Goal: Task Accomplishment & Management: Manage account settings

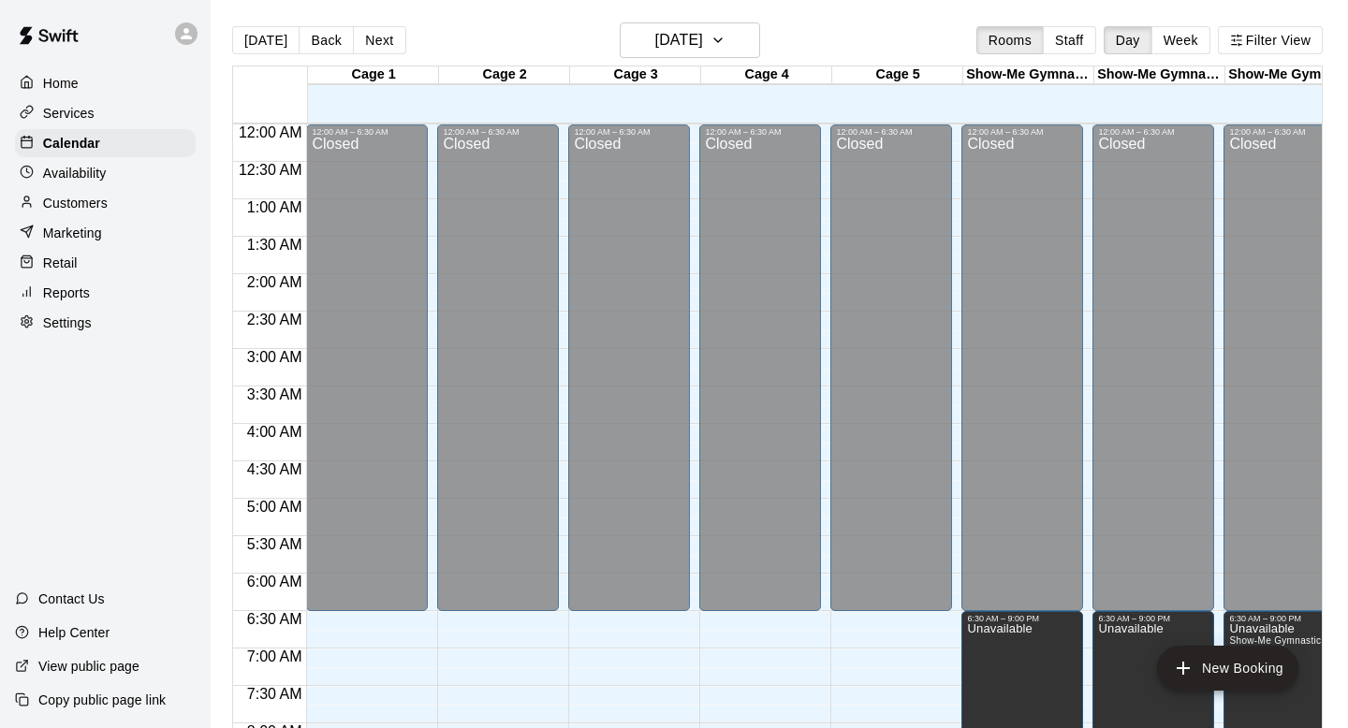
scroll to position [685, 0]
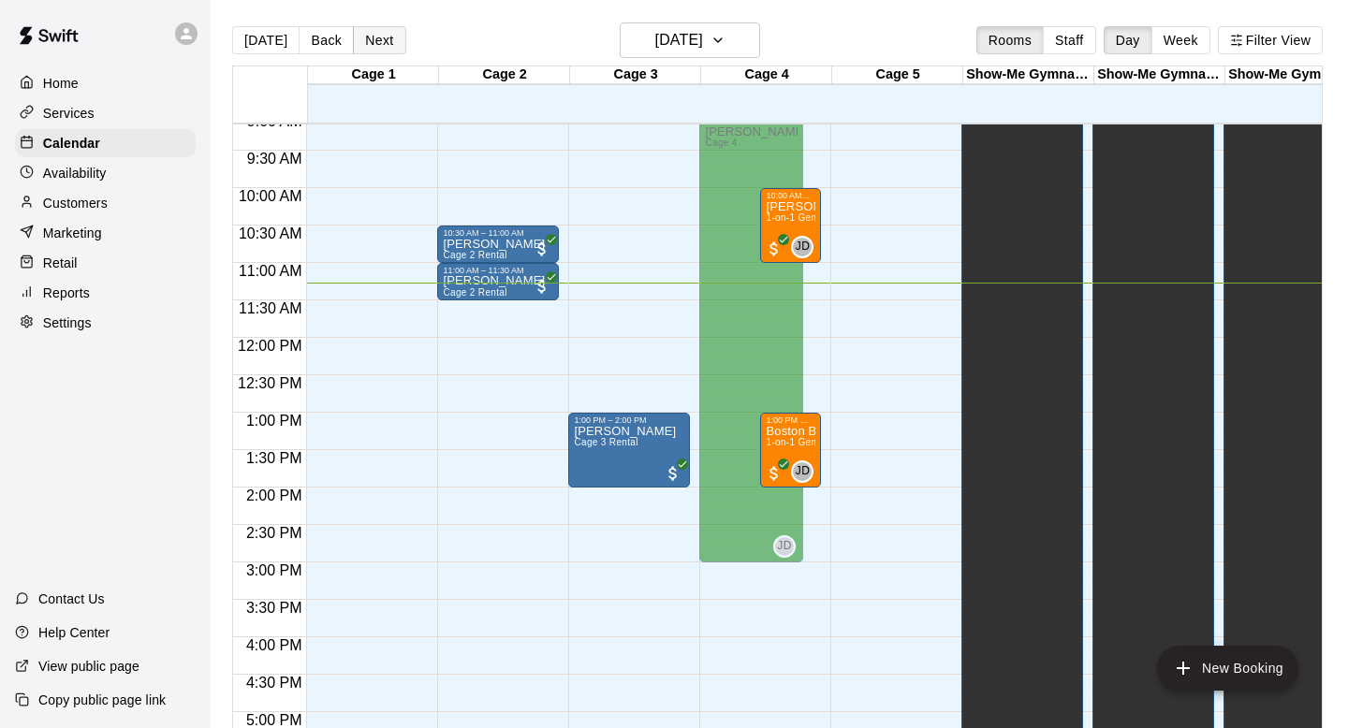
click at [366, 30] on button "Next" at bounding box center [379, 40] width 52 height 28
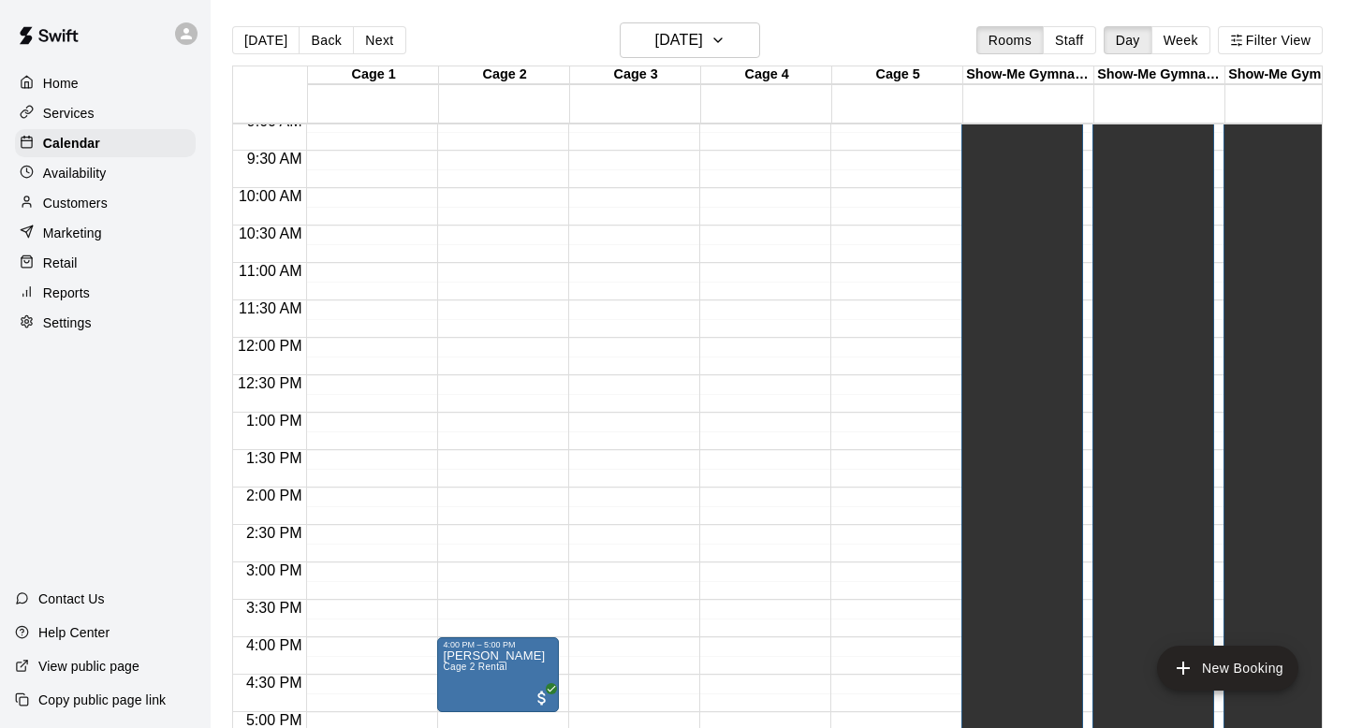
click at [312, 42] on button "Back" at bounding box center [326, 40] width 55 height 28
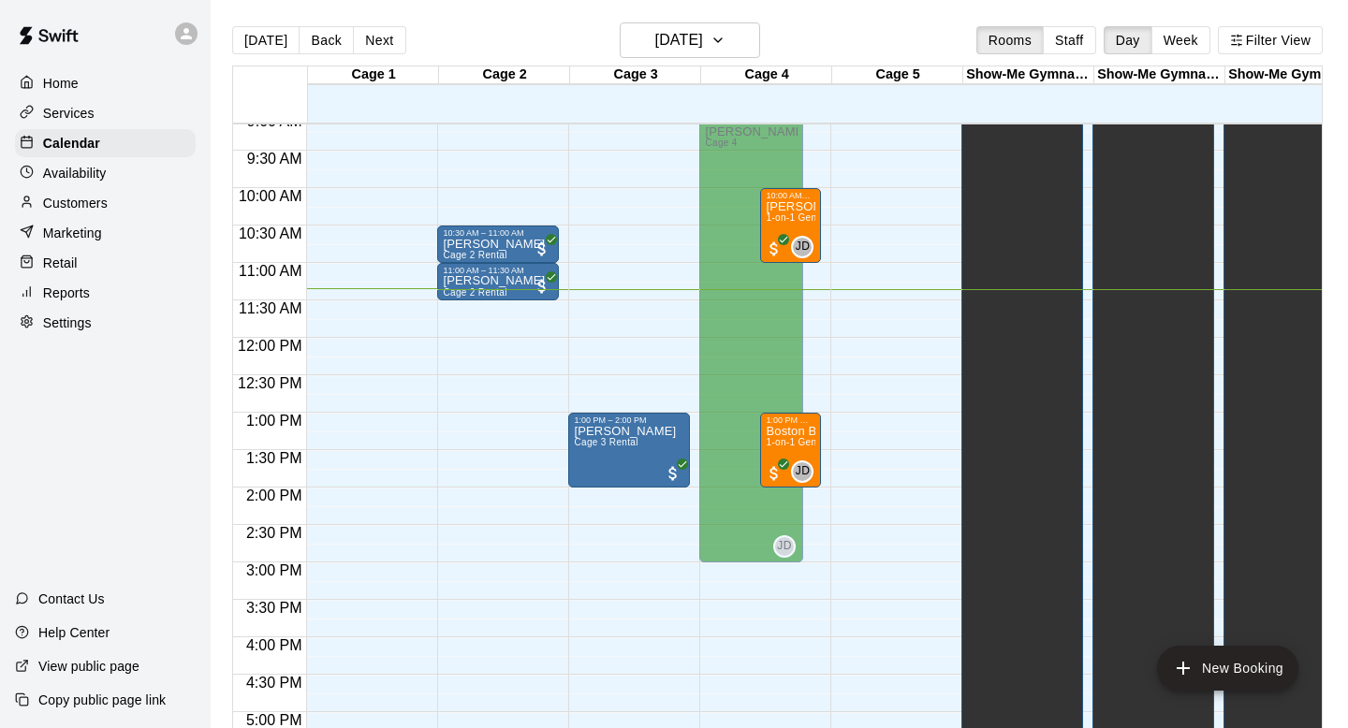
click at [840, 18] on main "[DATE] Back [DATE][DATE] Rooms Staff Day Week Filter View Cage 1 15 Fri Cage 2 …" at bounding box center [779, 379] width 1137 height 758
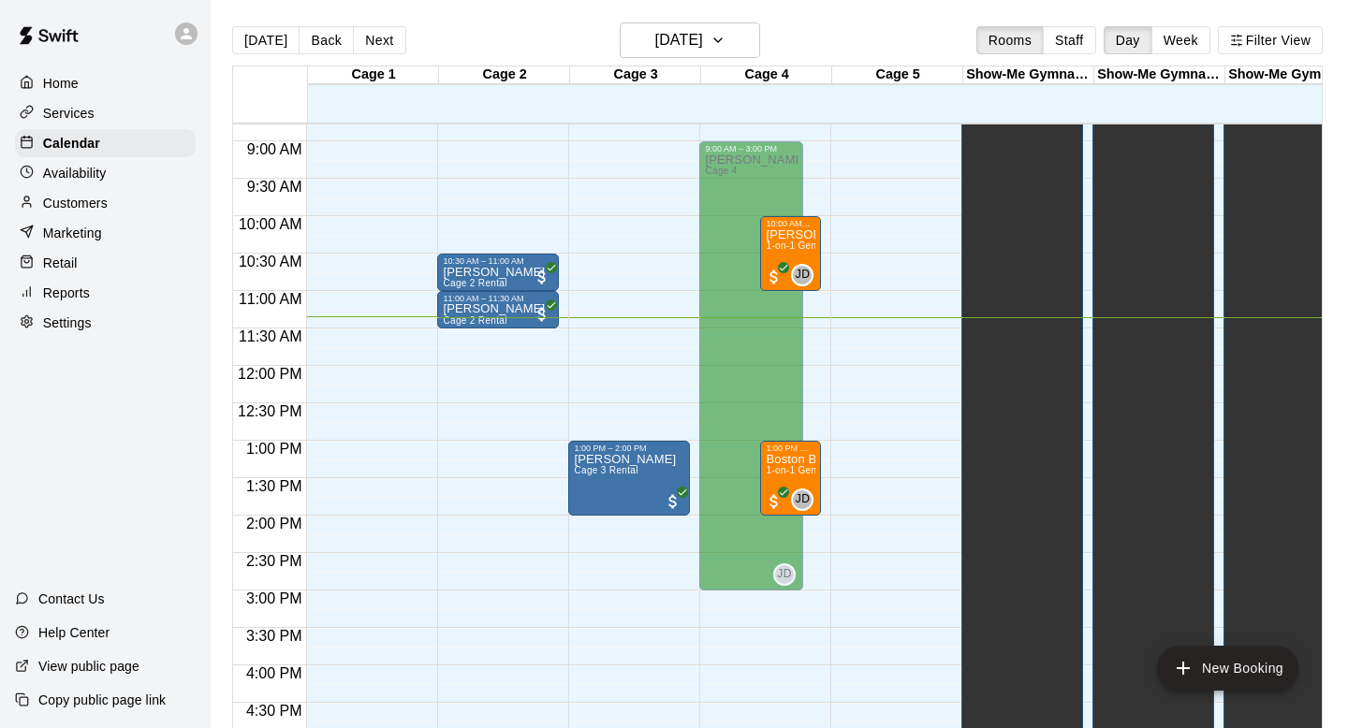
scroll to position [653, 0]
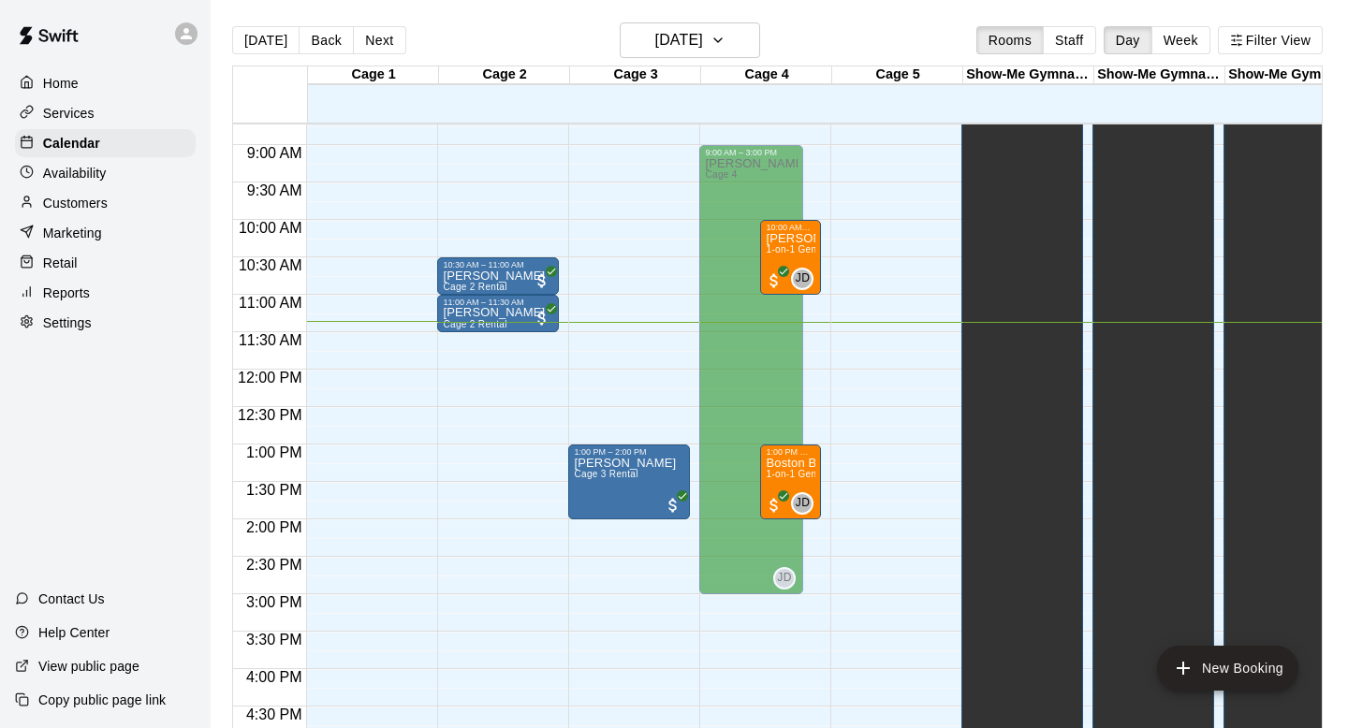
click at [511, 40] on div "[DATE] Back [DATE][DATE] Rooms Staff Day Week Filter View" at bounding box center [777, 43] width 1090 height 43
click at [514, 13] on main "[DATE] Back [DATE][DATE] Rooms Staff Day Week Filter View Cage 1 15 Fri Cage 2 …" at bounding box center [779, 379] width 1137 height 758
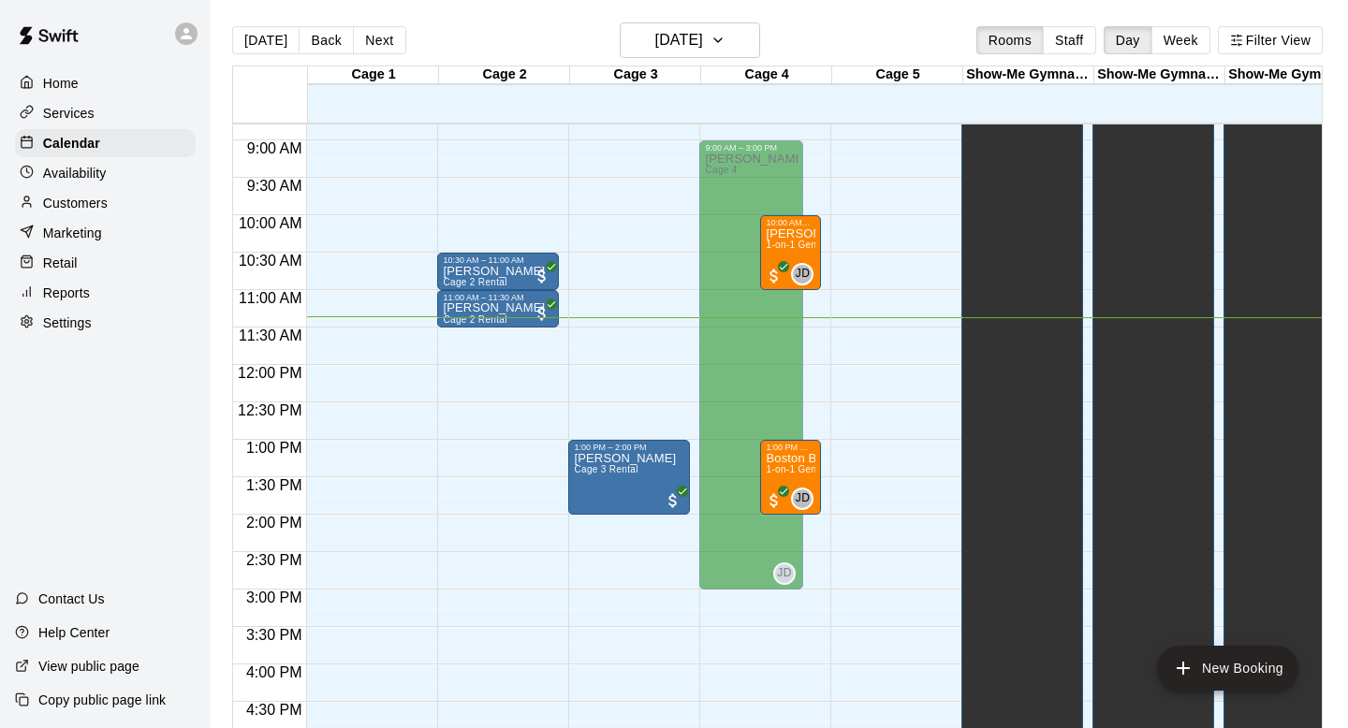
scroll to position [650, 0]
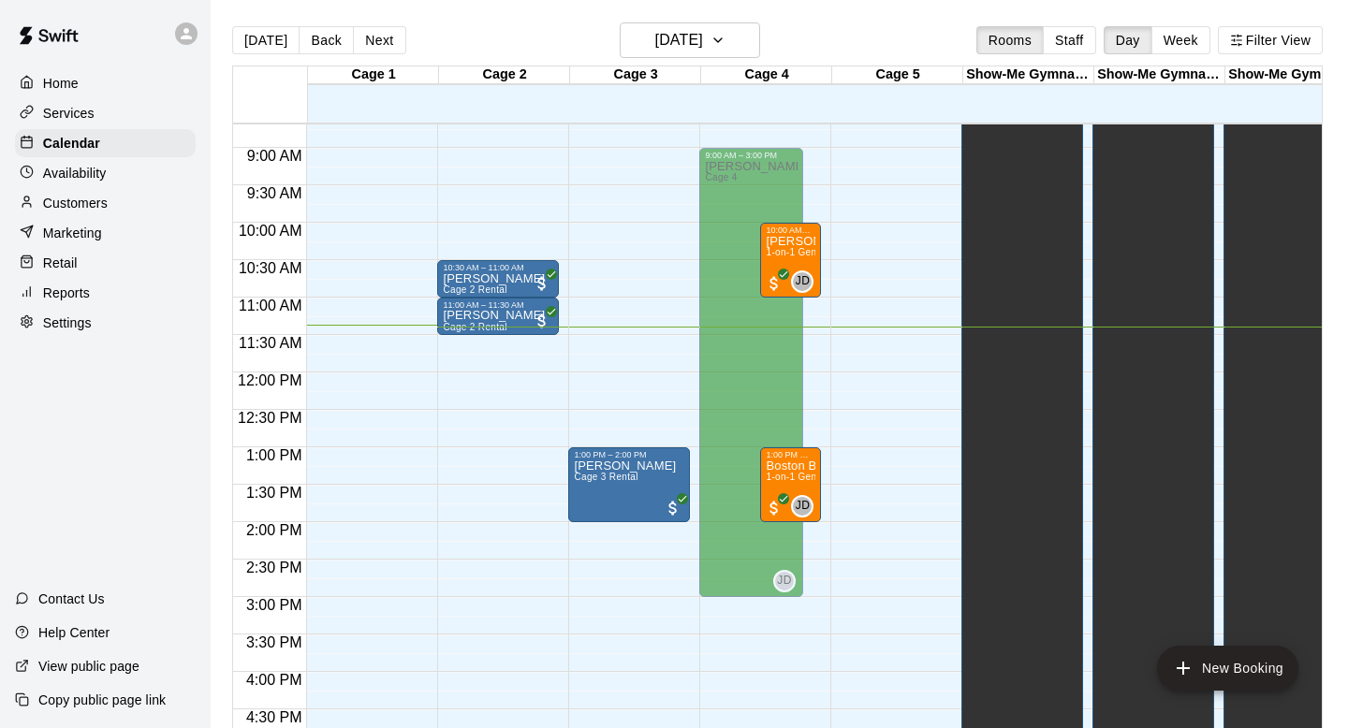
click at [219, 211] on div "[DATE] Back [DATE][DATE] Rooms Staff Day Week Filter View Cage 1 15 Fri Cage 2 …" at bounding box center [777, 386] width 1118 height 728
click at [238, 93] on div at bounding box center [270, 94] width 75 height 56
click at [194, 82] on div "Home" at bounding box center [105, 83] width 181 height 28
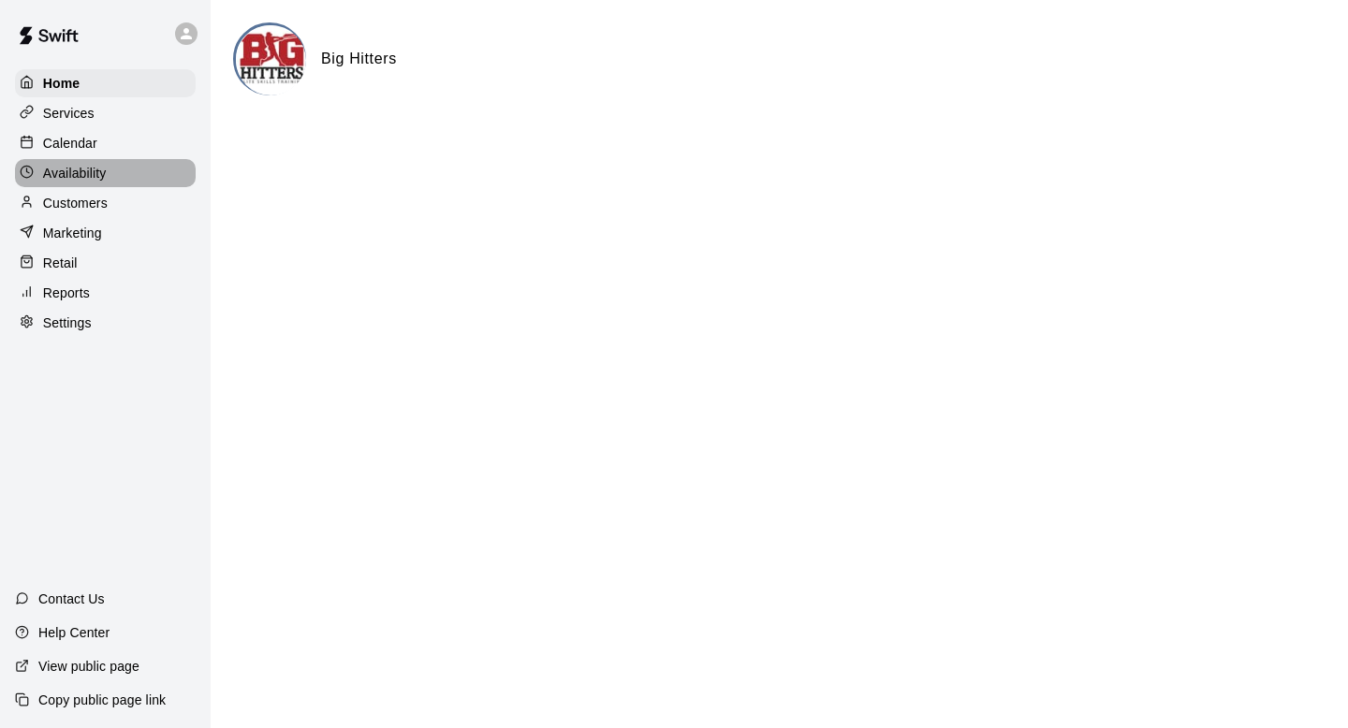
click at [103, 168] on p "Availability" at bounding box center [75, 173] width 64 height 19
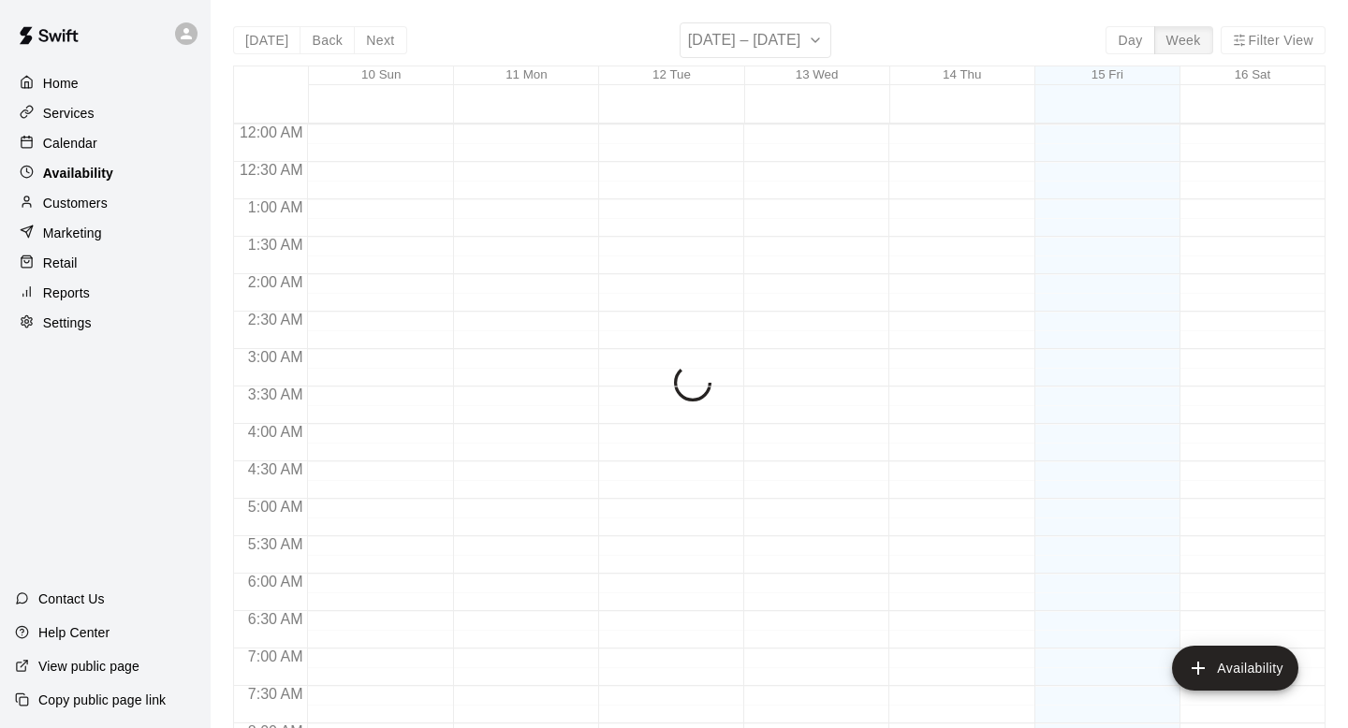
scroll to position [853, 0]
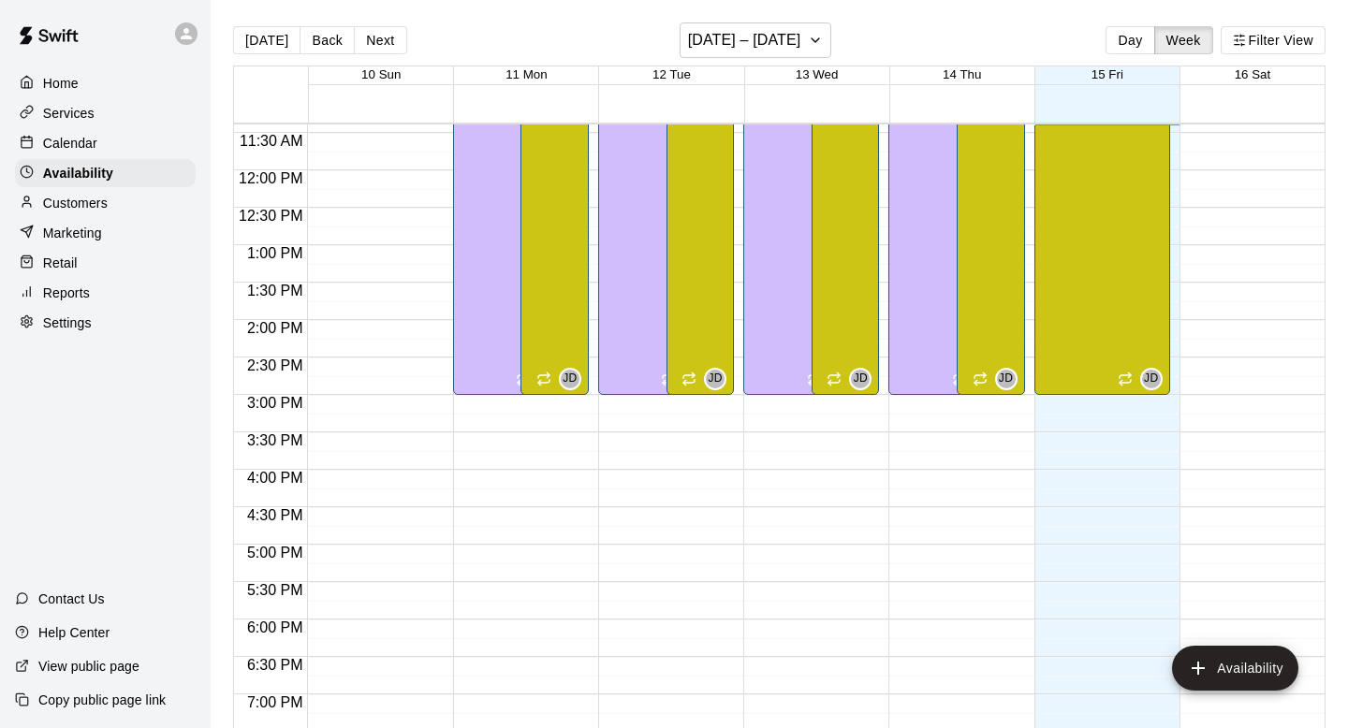
click at [222, 106] on div "[DATE] Back Next [DATE] – [DATE] Day Week Filter View 10 Sun 11 Mon 12 Tue 13 W…" at bounding box center [779, 386] width 1122 height 728
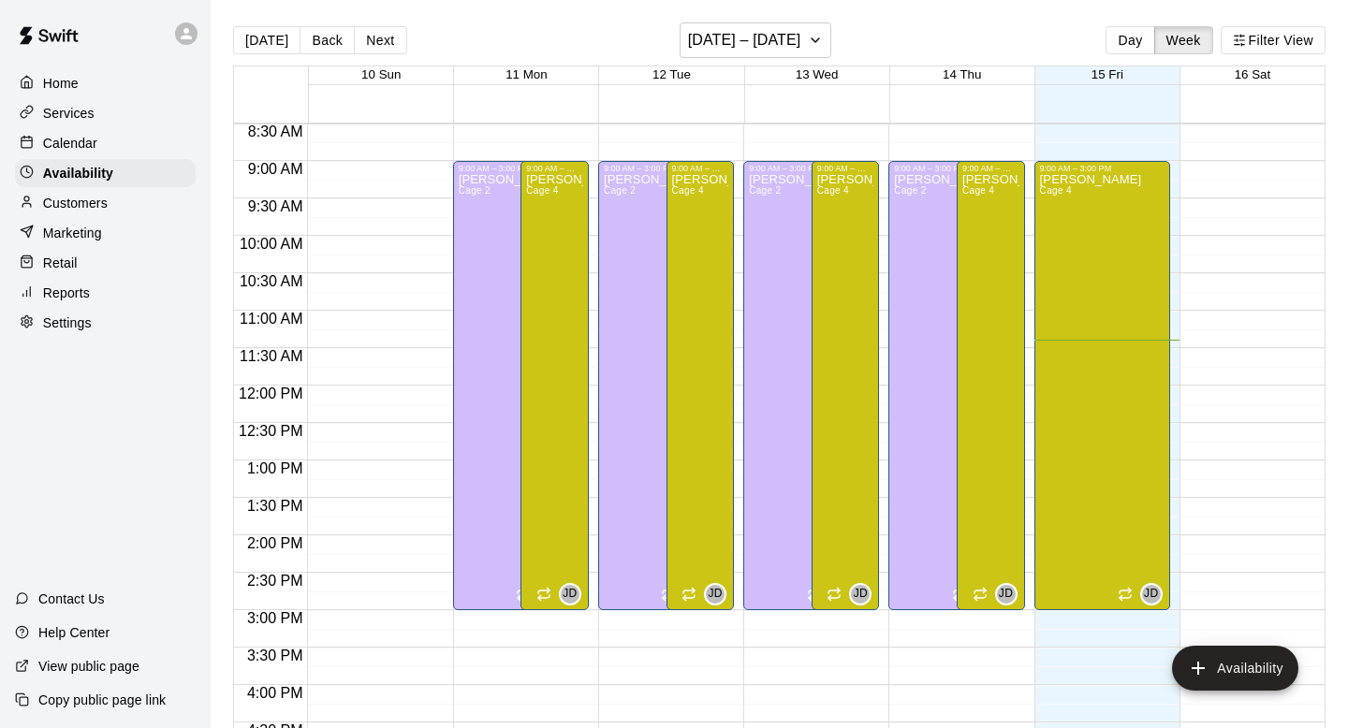
scroll to position [661, 0]
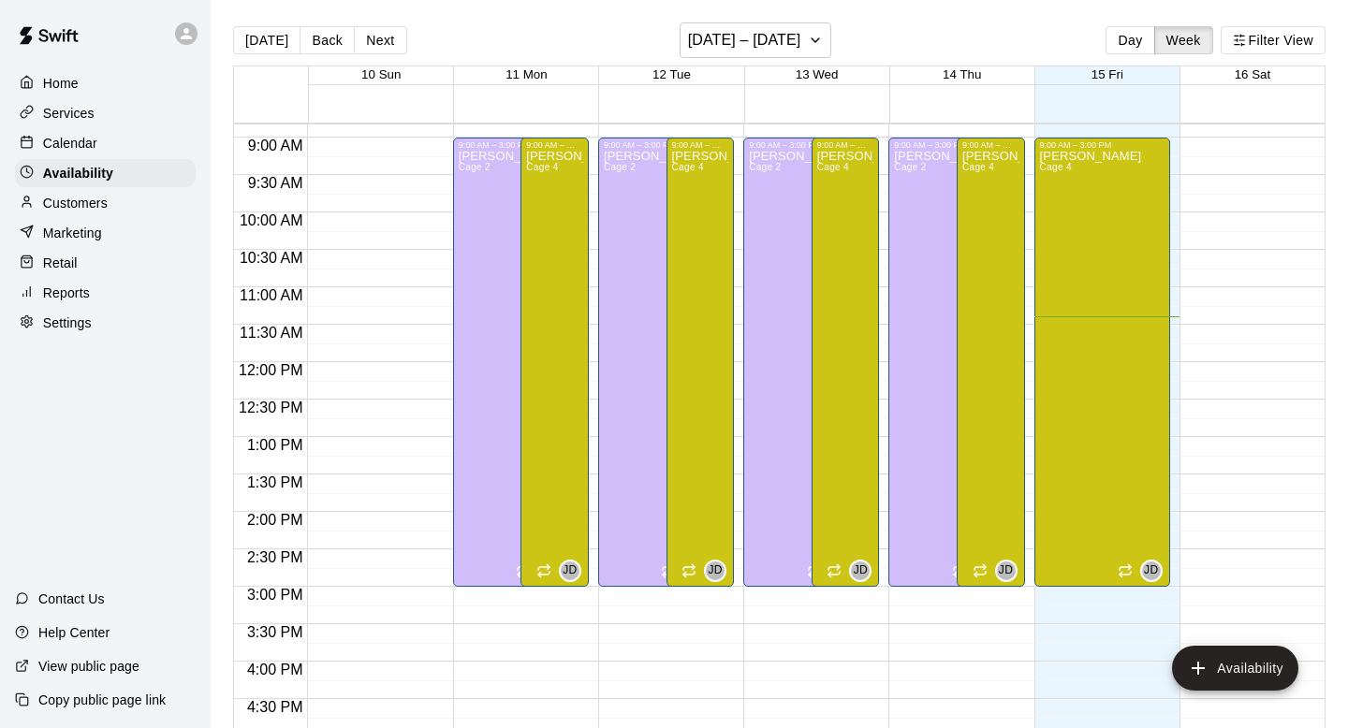
click at [212, 100] on main "[DATE] Back Next [DATE] – [DATE] Day Week Filter View 10 Sun 11 Mon 12 Tue 13 W…" at bounding box center [779, 379] width 1137 height 758
click at [718, 44] on h6 "[DATE] – [DATE]" at bounding box center [744, 40] width 113 height 26
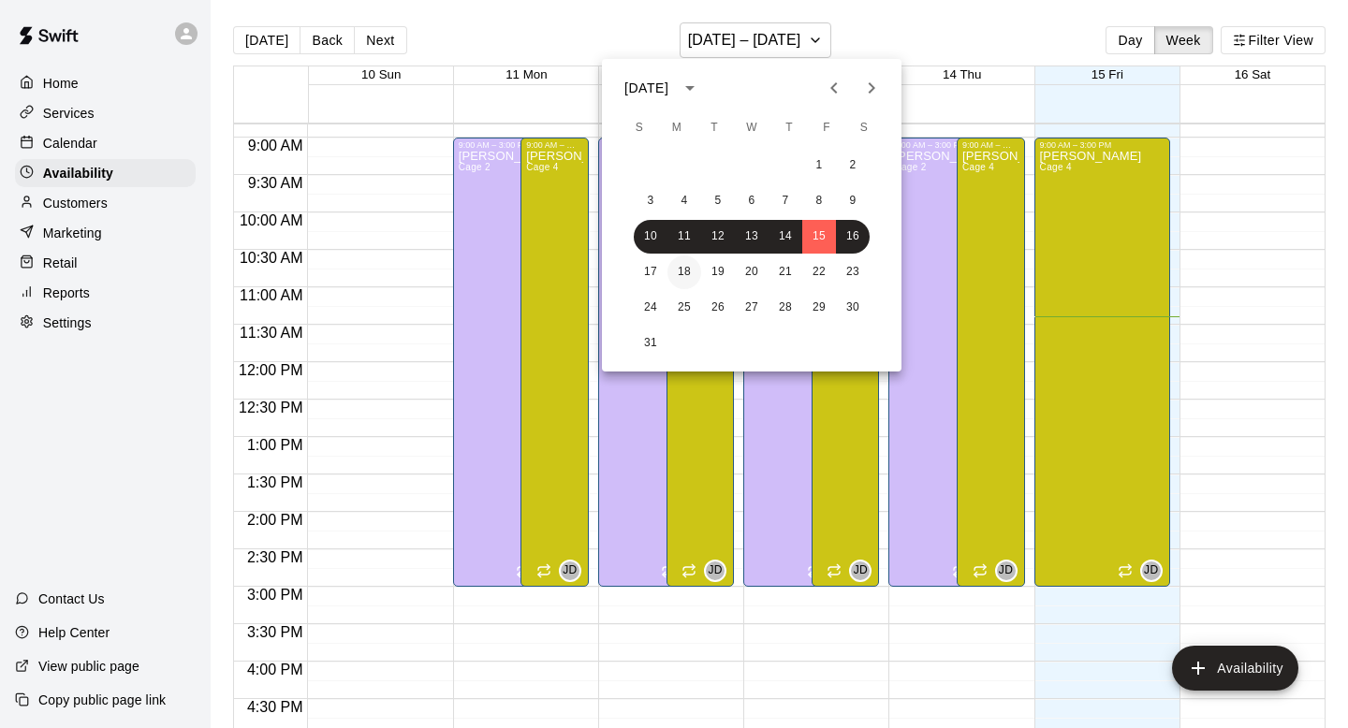
click at [691, 279] on button "18" at bounding box center [684, 272] width 34 height 34
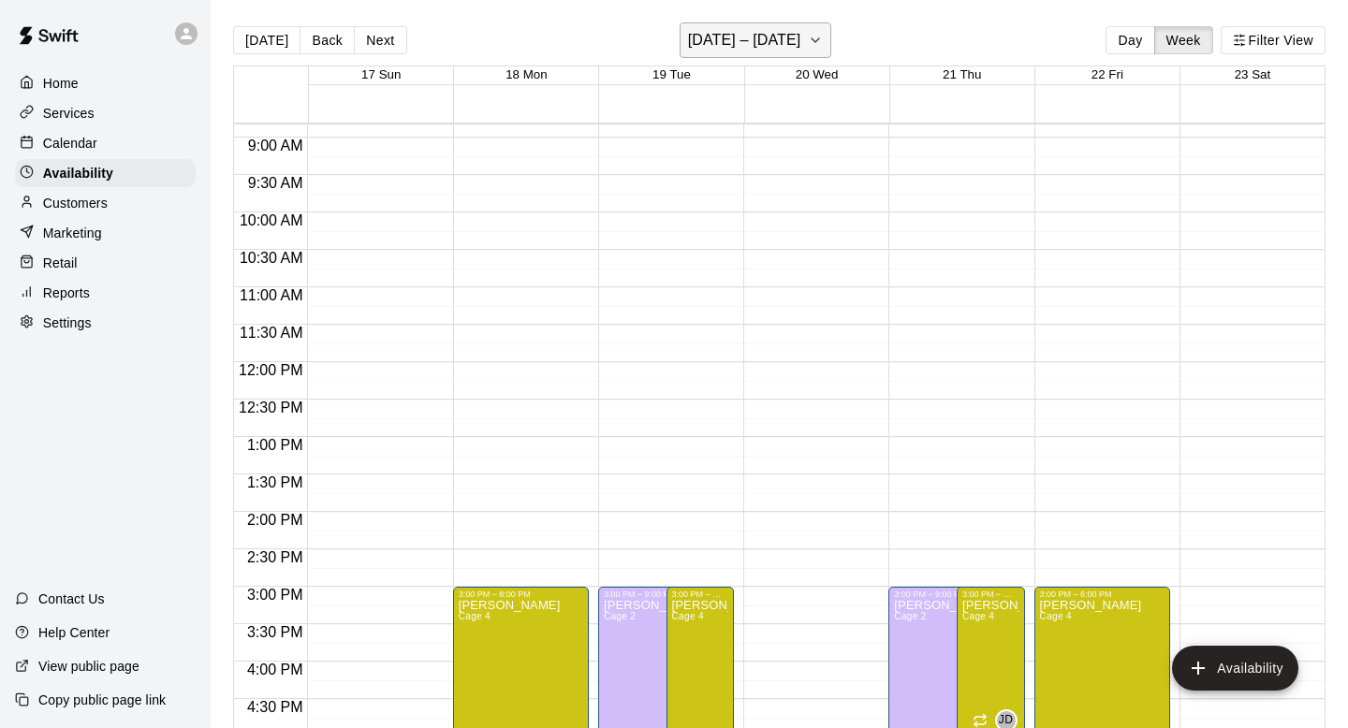
click at [767, 59] on div "[DATE] Back Next [DATE] – [DATE] Day Week Filter View" at bounding box center [779, 43] width 1092 height 43
click at [767, 52] on button "[DATE] – [DATE]" at bounding box center [755, 40] width 153 height 36
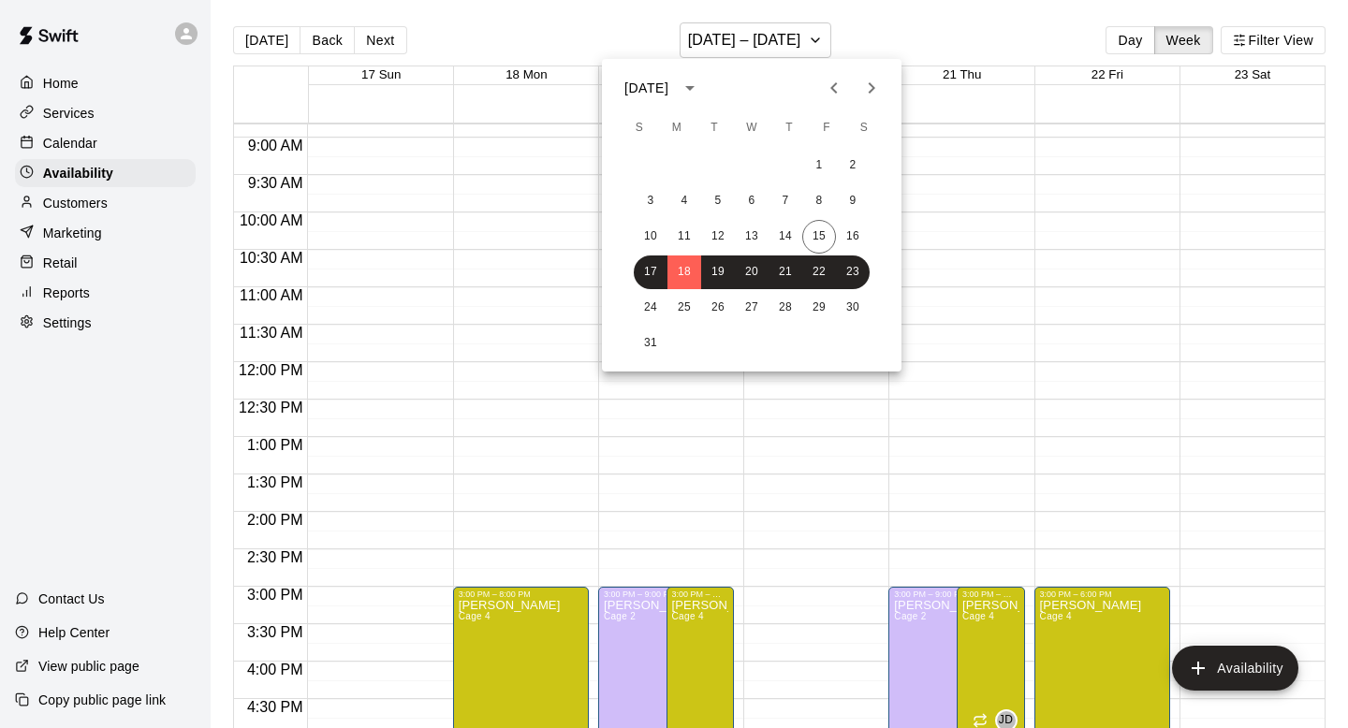
click at [78, 143] on div at bounding box center [674, 364] width 1348 height 728
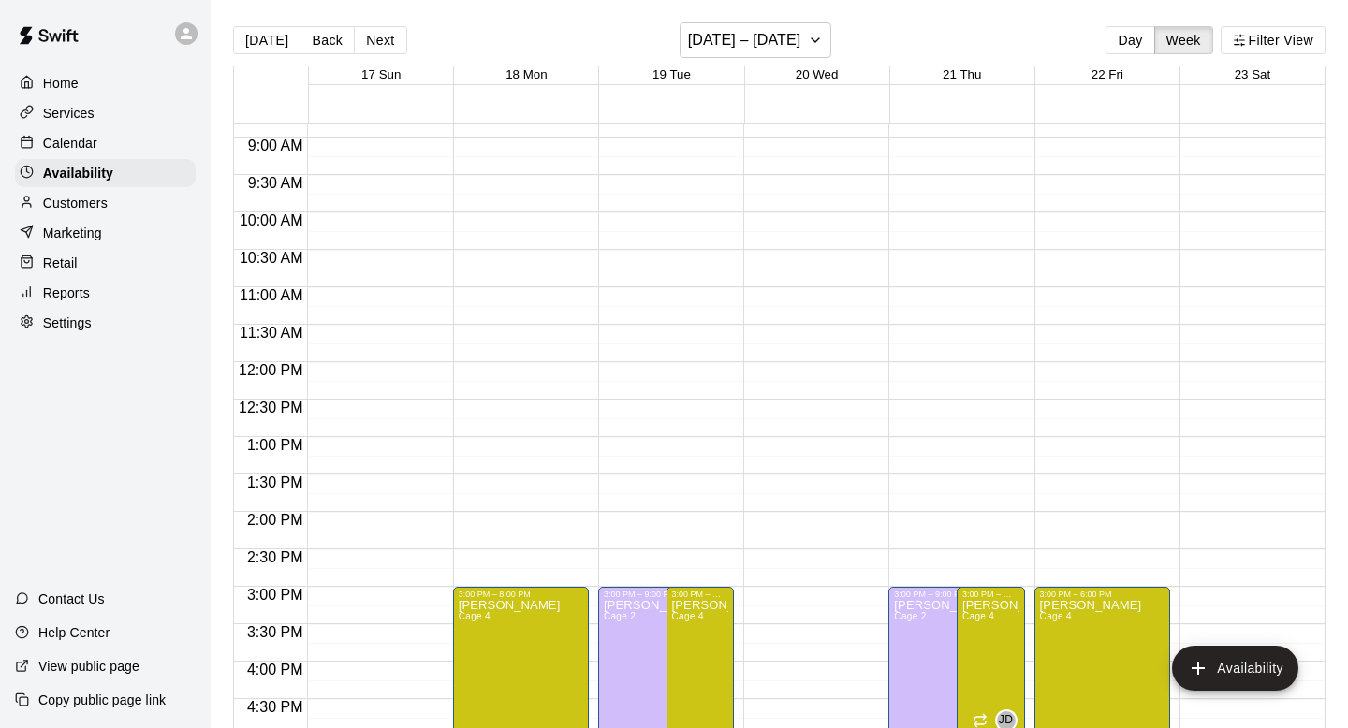
click at [79, 143] on p "Calendar" at bounding box center [70, 143] width 54 height 19
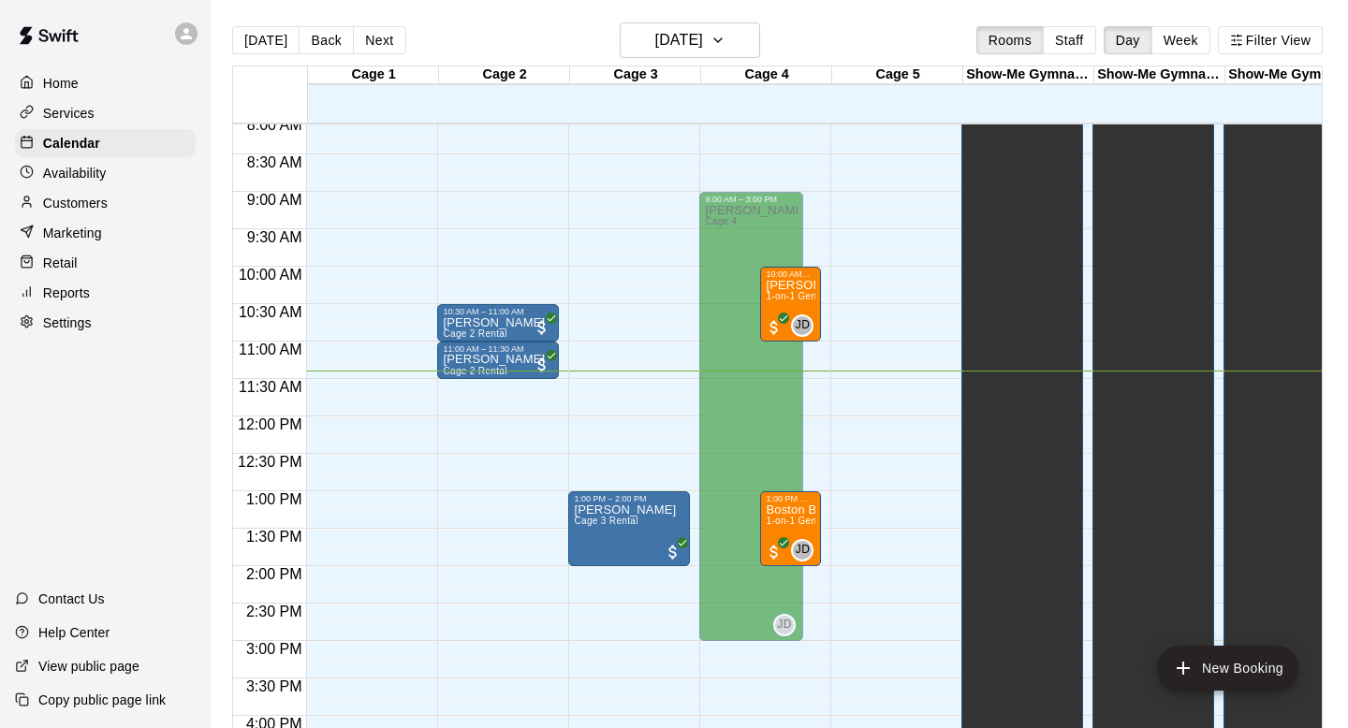
scroll to position [607, 0]
click at [209, 99] on div "Services" at bounding box center [113, 113] width 196 height 28
click at [223, 107] on div "[DATE] Back [DATE][DATE] Rooms Staff Day Week Filter View Cage 1 15 Fri Cage 2 …" at bounding box center [777, 386] width 1118 height 728
click at [147, 94] on div "Home" at bounding box center [105, 83] width 181 height 28
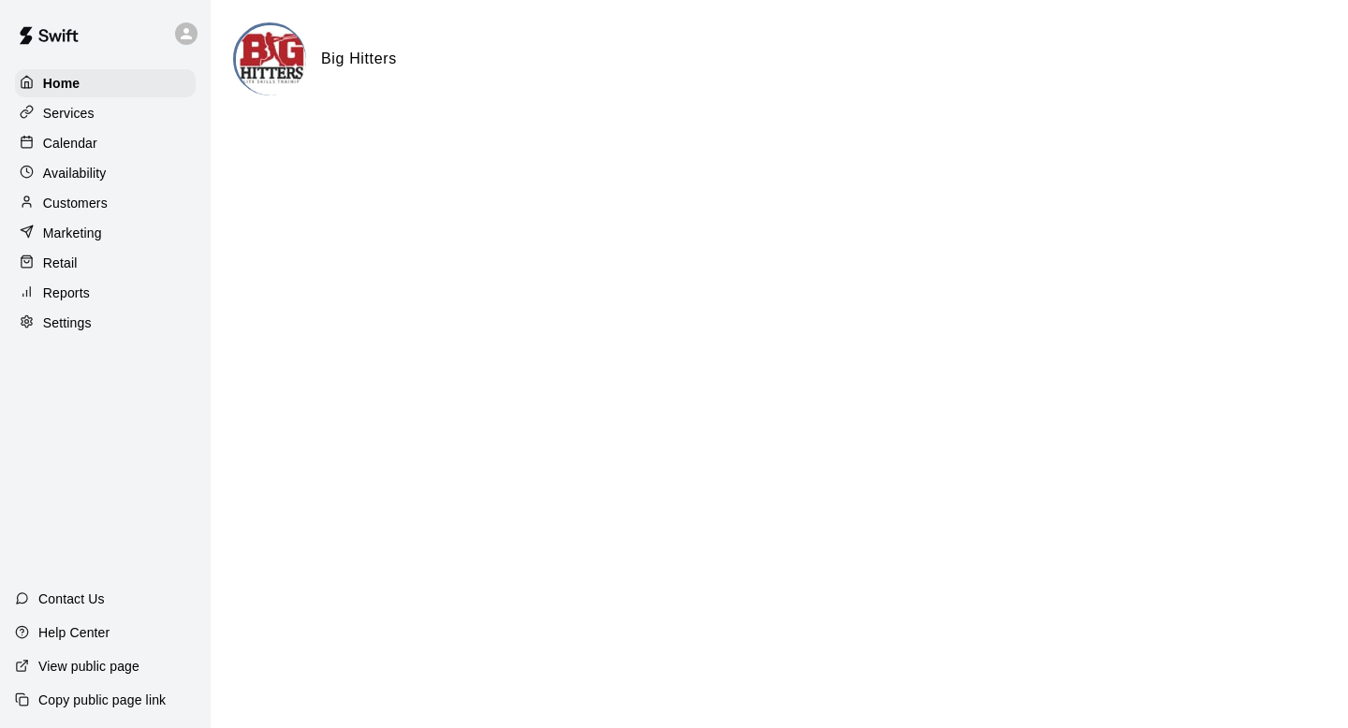
click at [134, 137] on div "Calendar" at bounding box center [105, 143] width 181 height 28
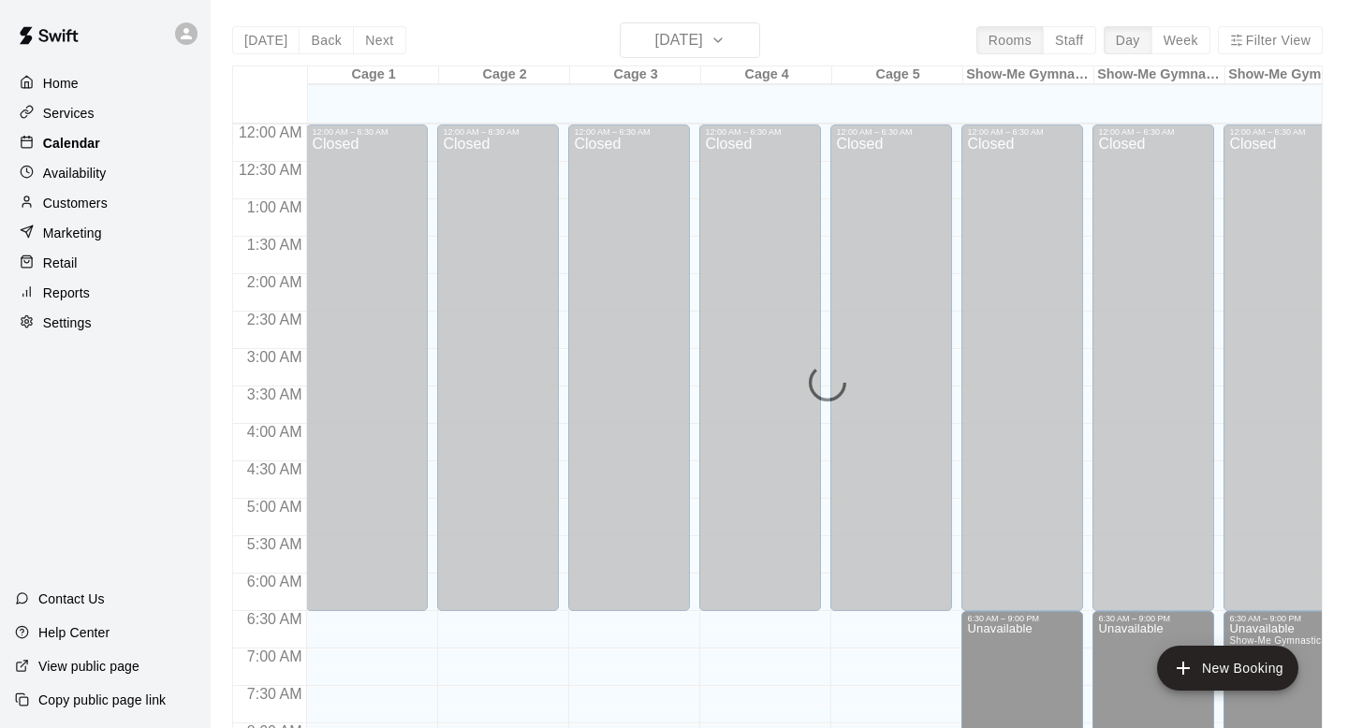
scroll to position [853, 0]
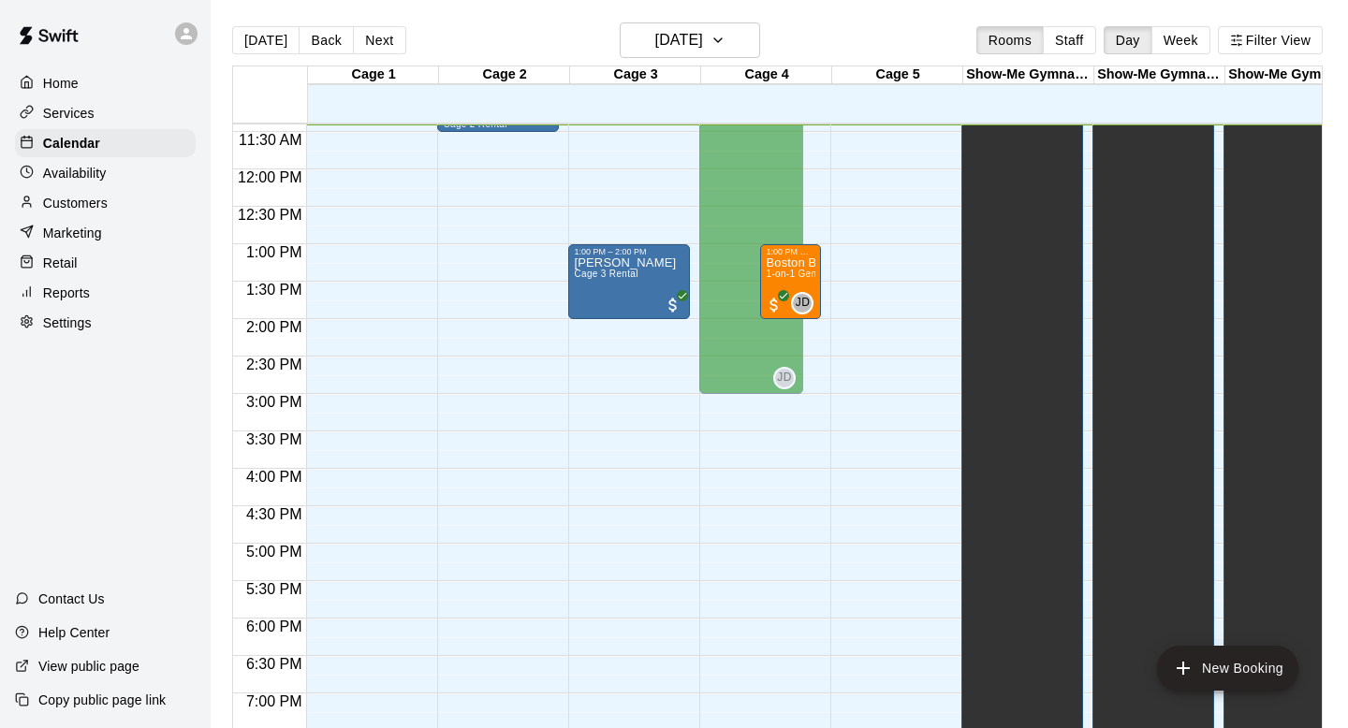
click at [209, 124] on div "Services" at bounding box center [113, 113] width 196 height 28
click at [455, 54] on div "[DATE] Back [DATE][DATE] Rooms Staff Day Week Filter View" at bounding box center [777, 43] width 1090 height 43
click at [249, 181] on span "12:00 PM" at bounding box center [269, 177] width 73 height 16
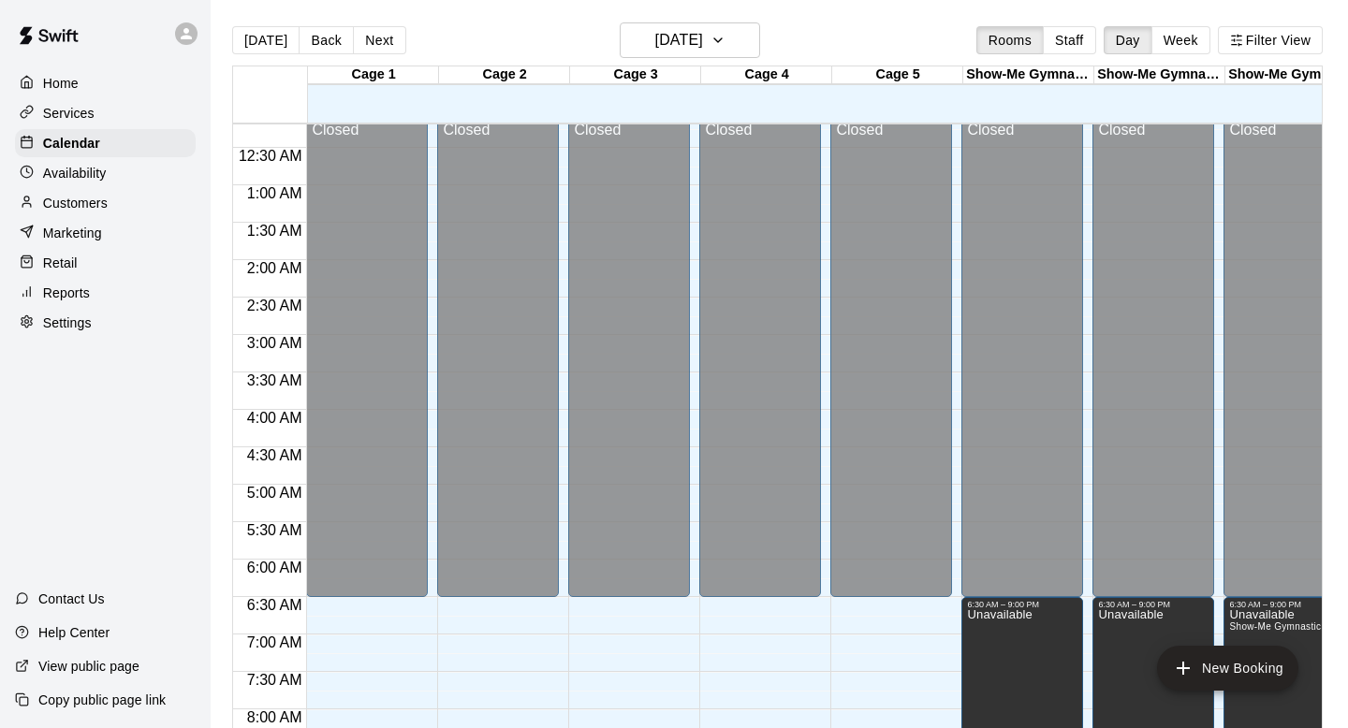
scroll to position [0, 0]
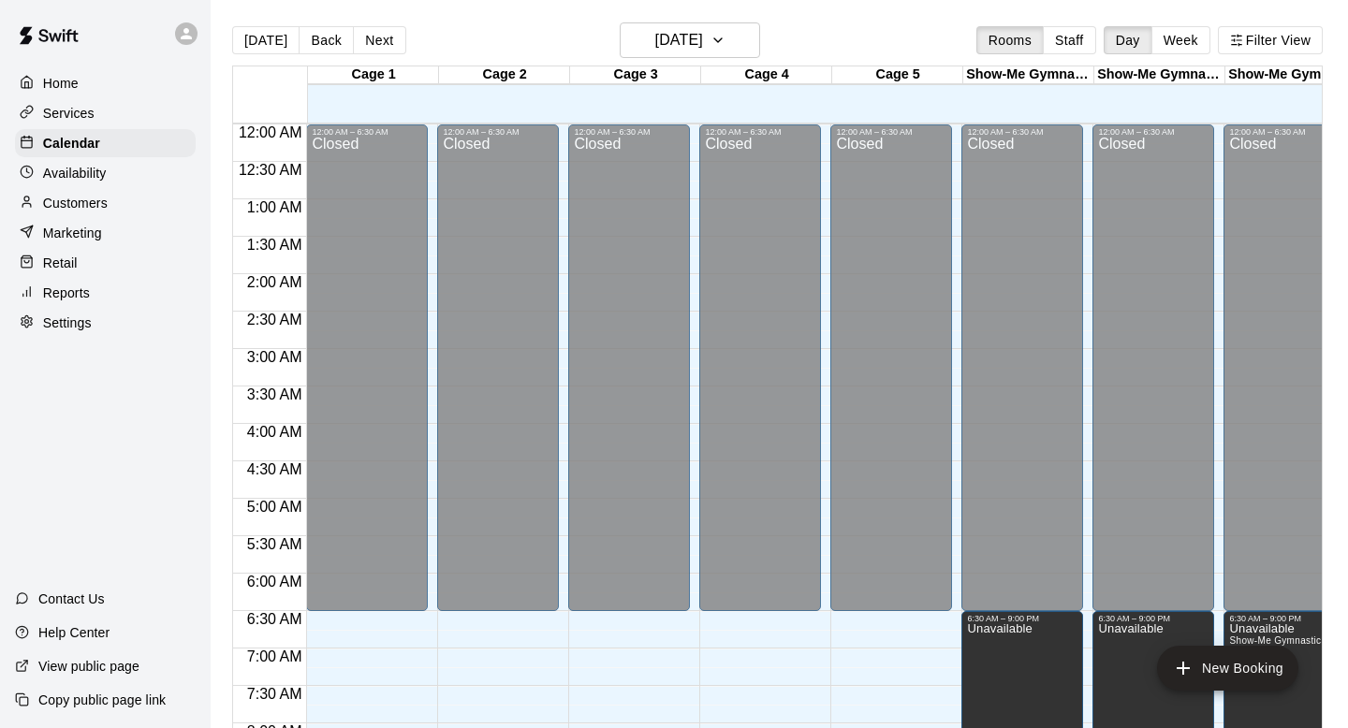
click at [219, 116] on div "[DATE] Back [DATE][DATE] Rooms Staff Day Week Filter View Cage 1 15 Fri Cage 2 …" at bounding box center [777, 386] width 1118 height 728
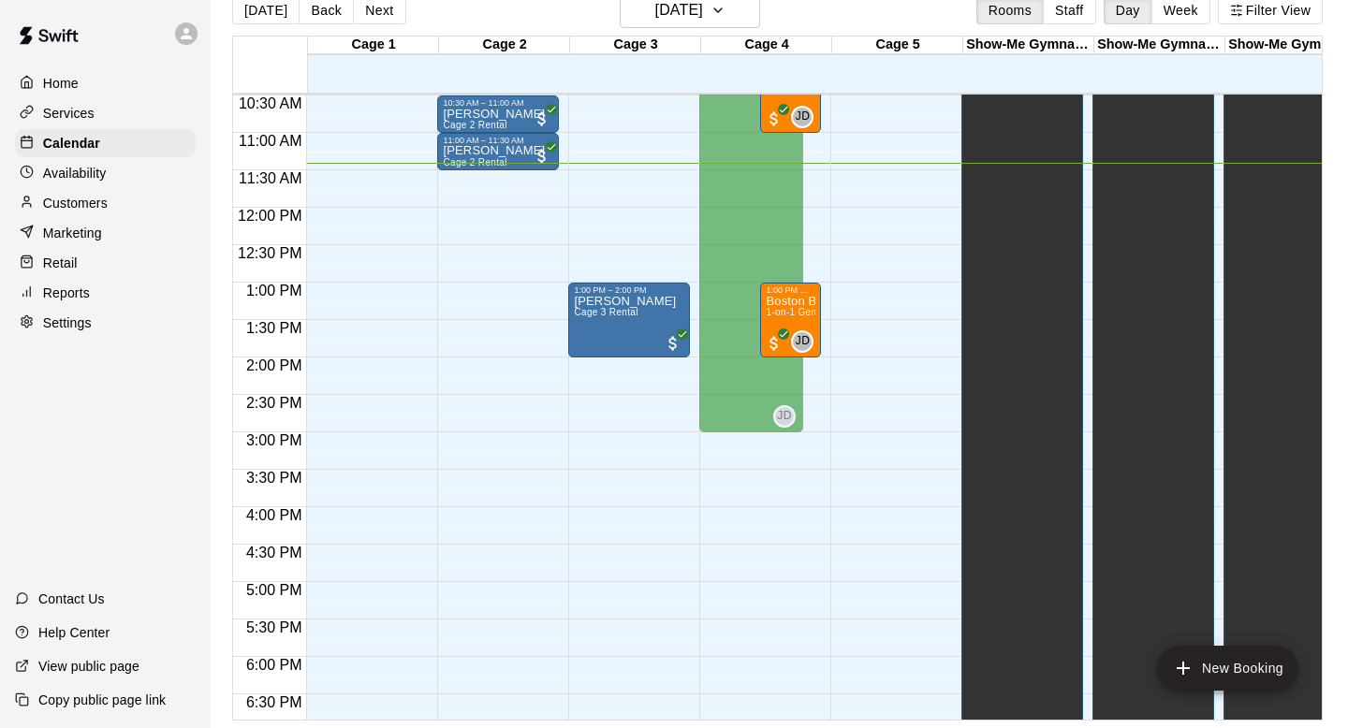
scroll to position [784, 0]
click at [226, 133] on div "[DATE] Back [DATE][DATE] Rooms Staff Day Week Filter View Cage 1 15 Fri Cage 2 …" at bounding box center [777, 357] width 1118 height 728
click at [230, 124] on div "[DATE] Back [DATE][DATE] Rooms Staff Day Week Filter View Cage 1 15 Fri Cage 2 …" at bounding box center [777, 357] width 1118 height 728
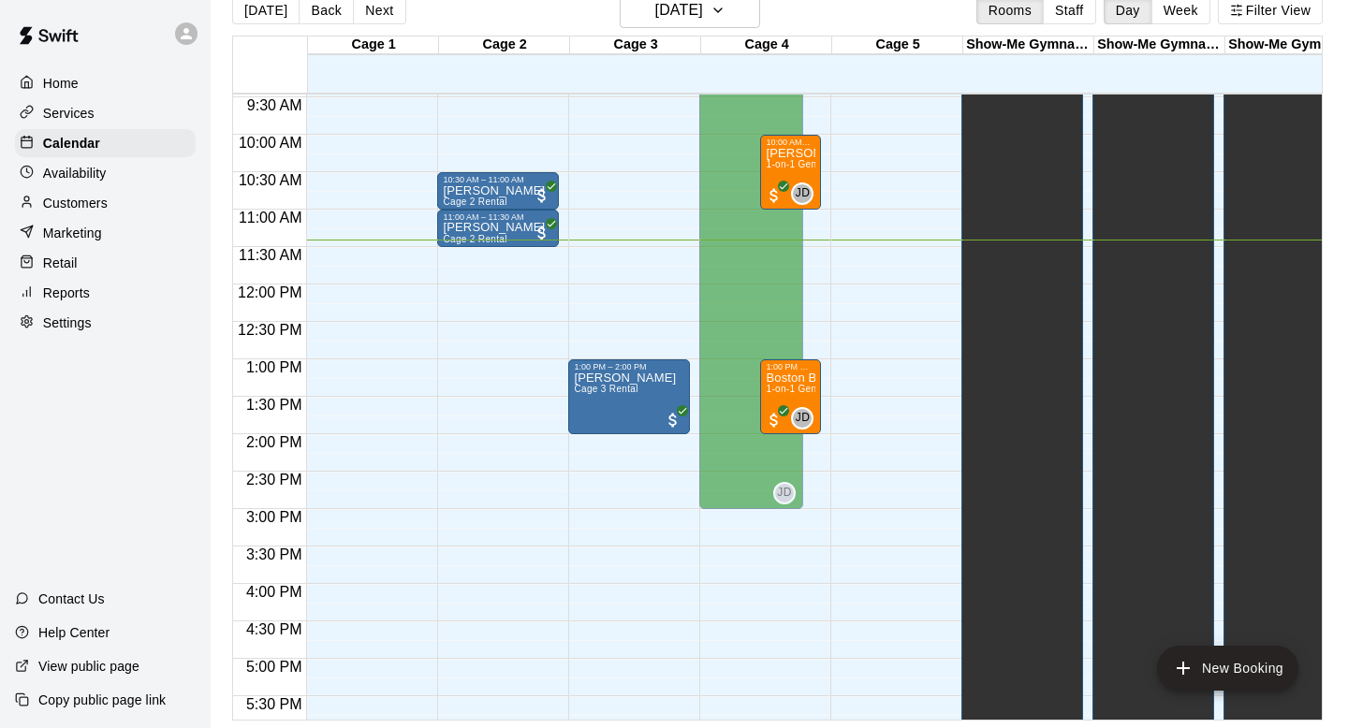
scroll to position [706, 0]
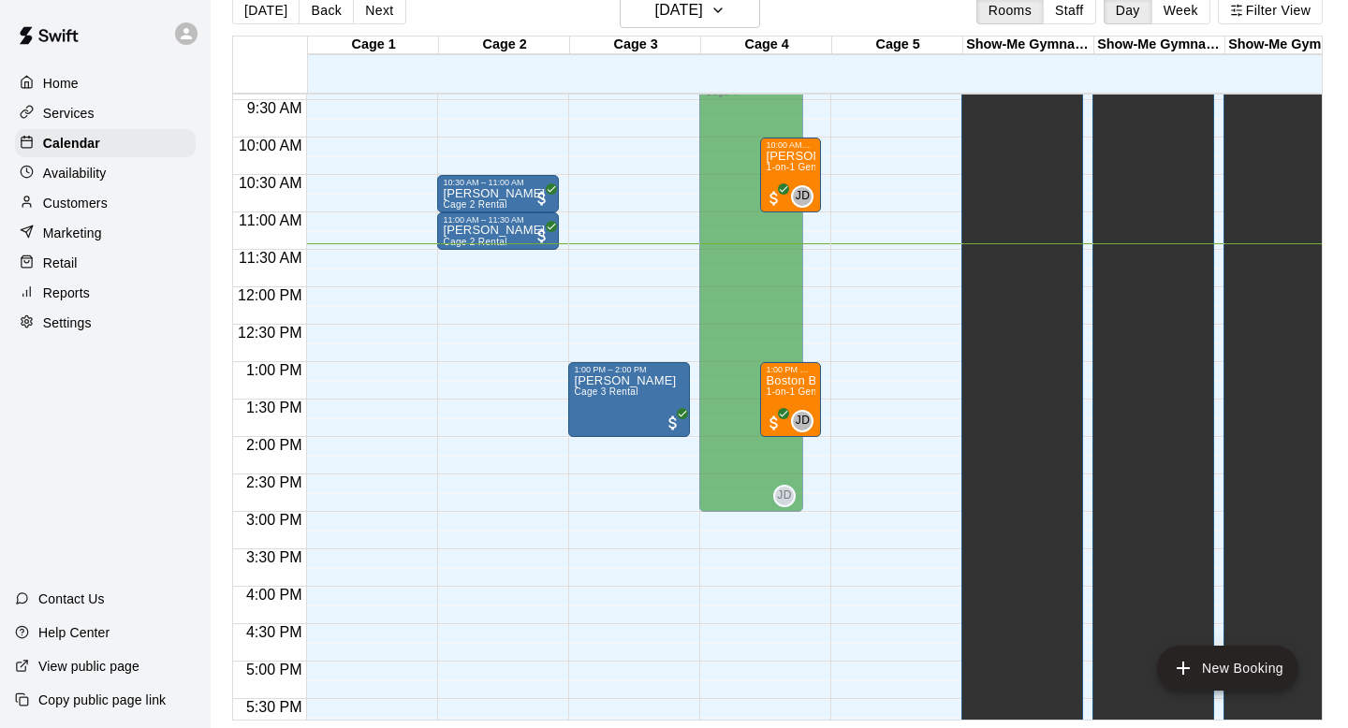
click at [294, 87] on div at bounding box center [270, 64] width 75 height 56
click at [230, 55] on div "[DATE] Back [DATE][DATE] Rooms Staff Day Week Filter View Cage 1 15 Fri Cage 2 …" at bounding box center [777, 357] width 1118 height 728
click at [102, 709] on div "Copy public page link" at bounding box center [105, 700] width 211 height 34
click at [239, 81] on div at bounding box center [270, 64] width 75 height 56
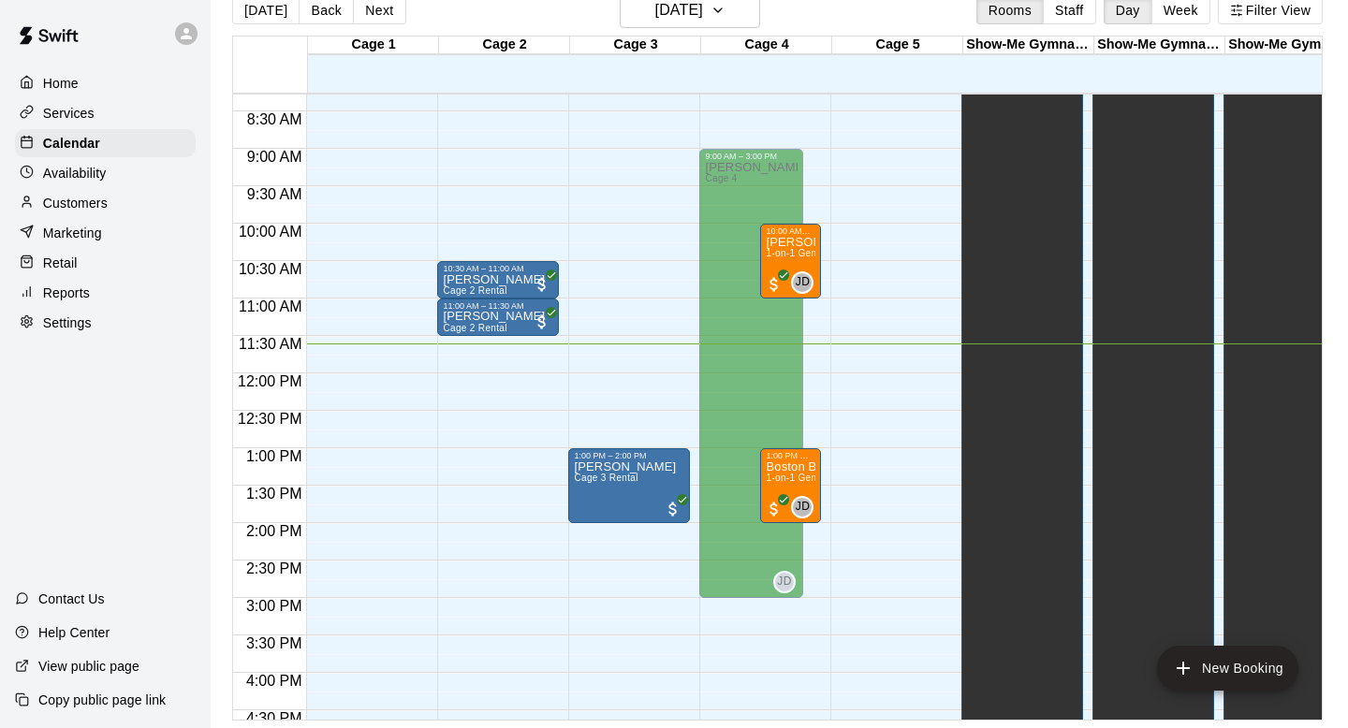
scroll to position [634, 0]
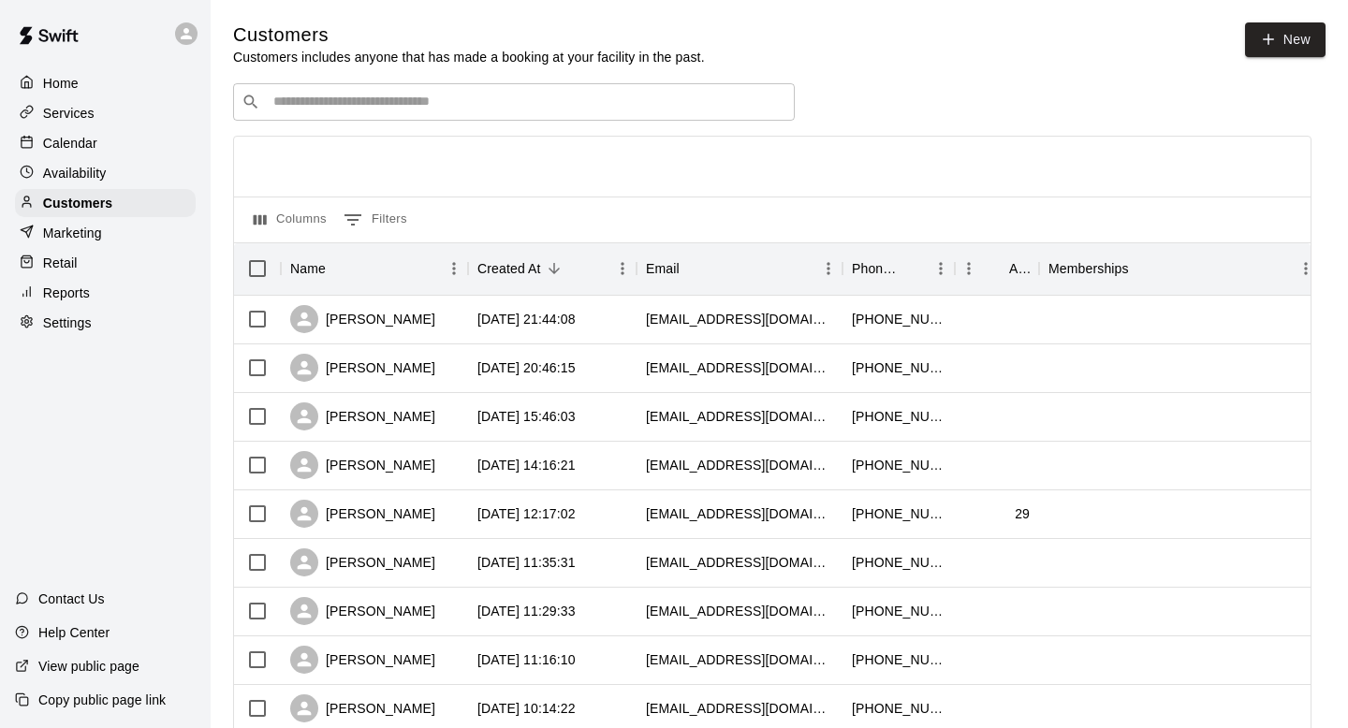
click at [658, 96] on input "Search customers by name or email" at bounding box center [527, 102] width 518 height 19
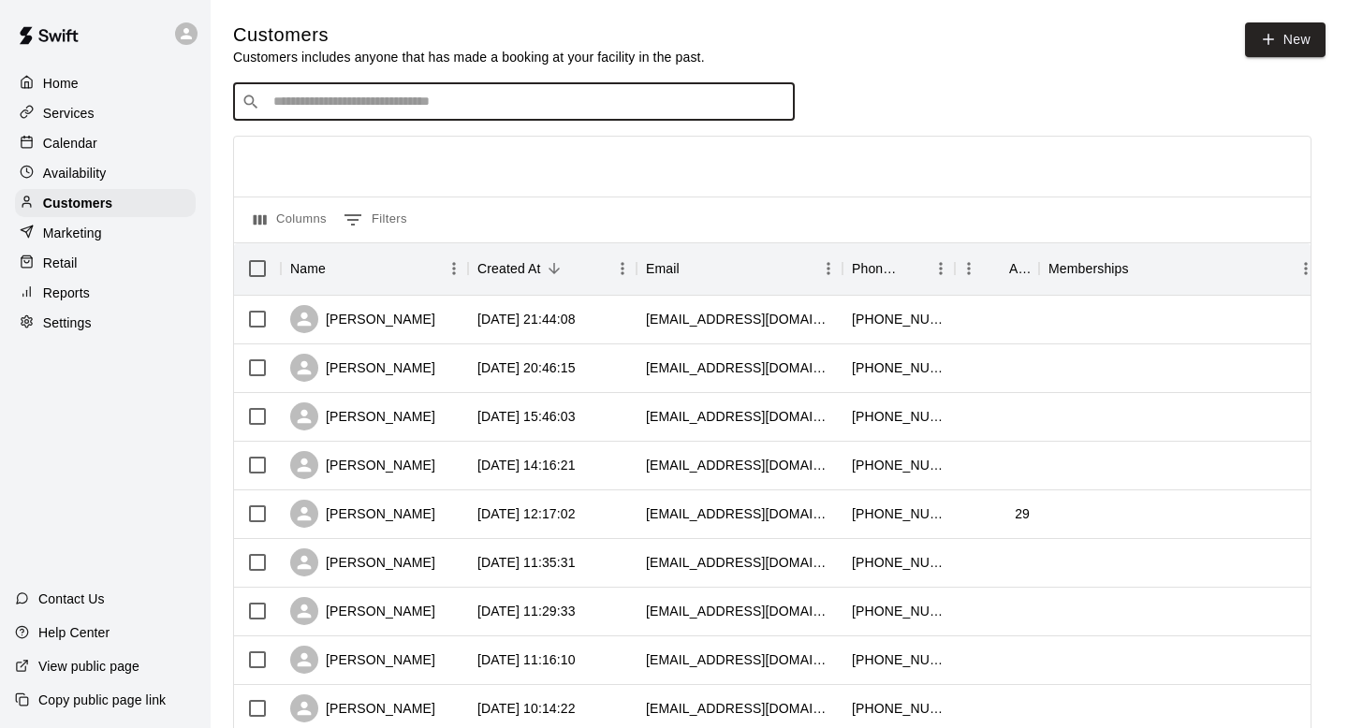
click at [616, 101] on input "Search customers by name or email" at bounding box center [527, 102] width 518 height 19
type input "*********"
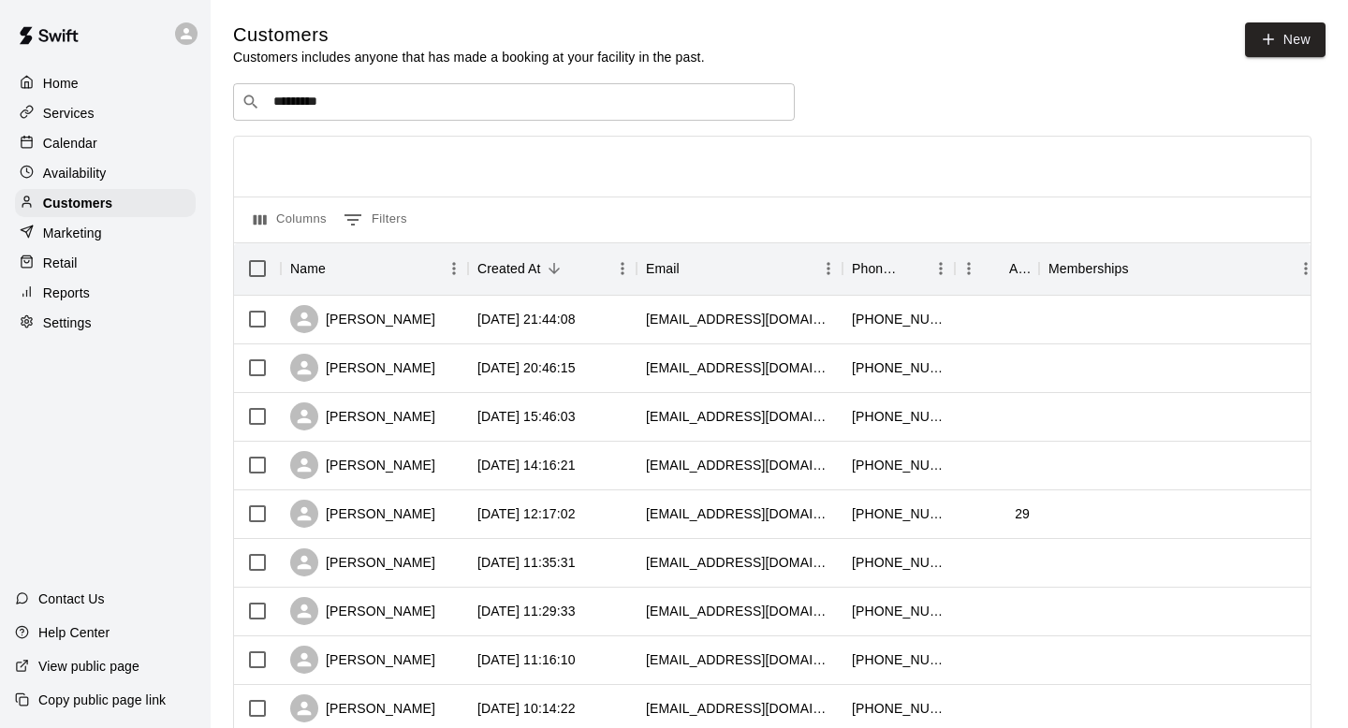
click at [885, 92] on div "​ ********* ​" at bounding box center [772, 101] width 1078 height 37
click at [1272, 36] on icon at bounding box center [1268, 39] width 17 height 17
select select "**"
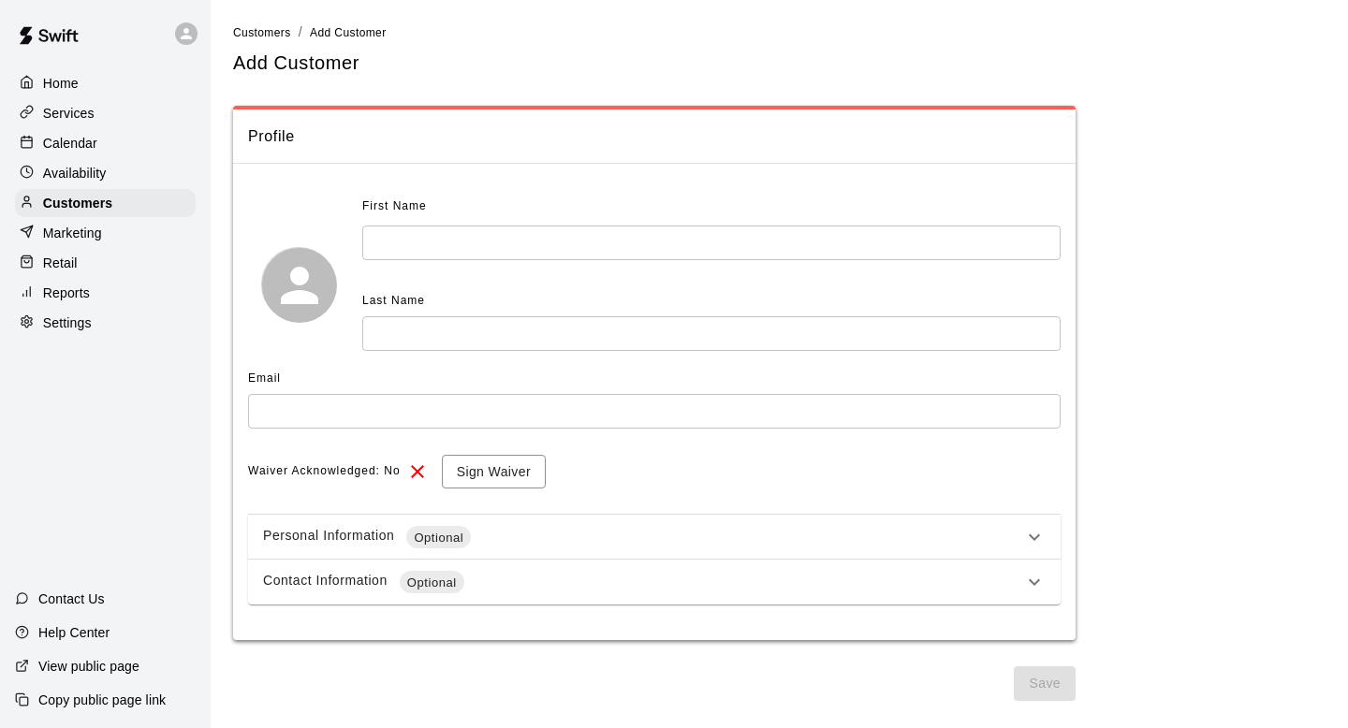
click at [503, 236] on input "text" at bounding box center [711, 243] width 698 height 35
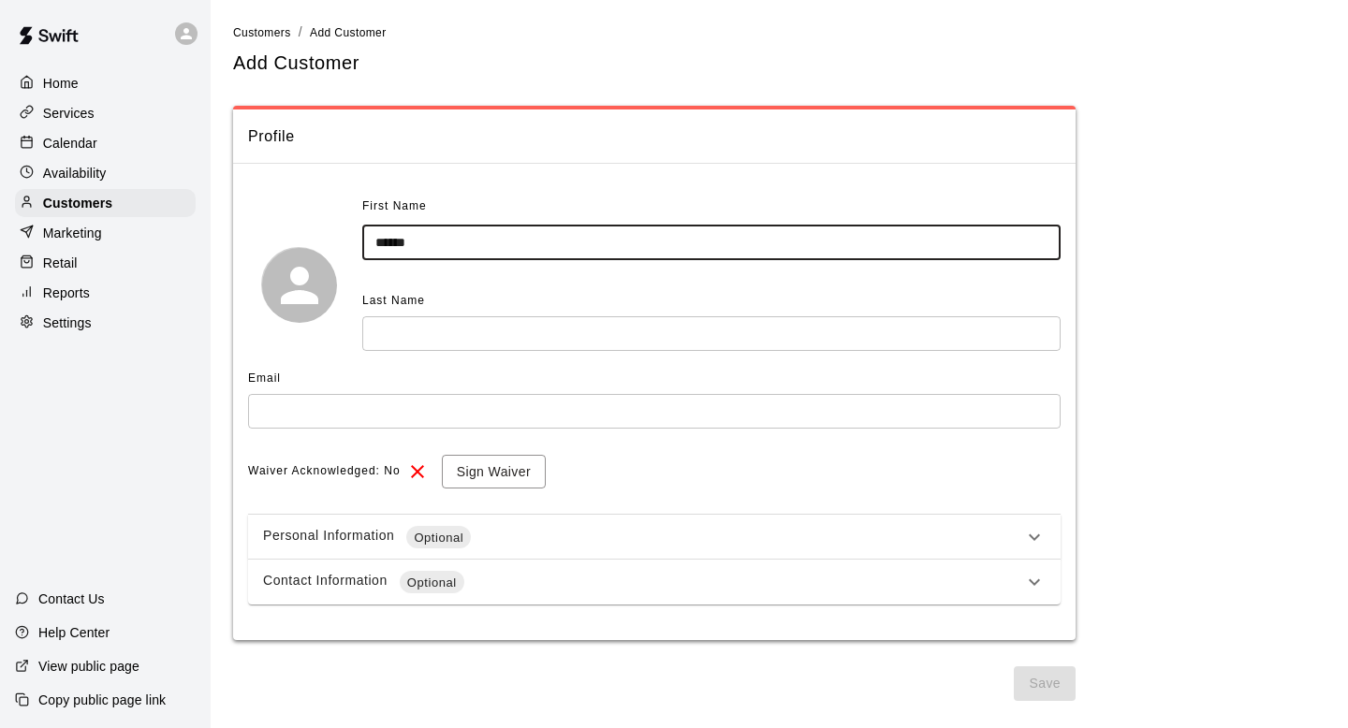
type input "******"
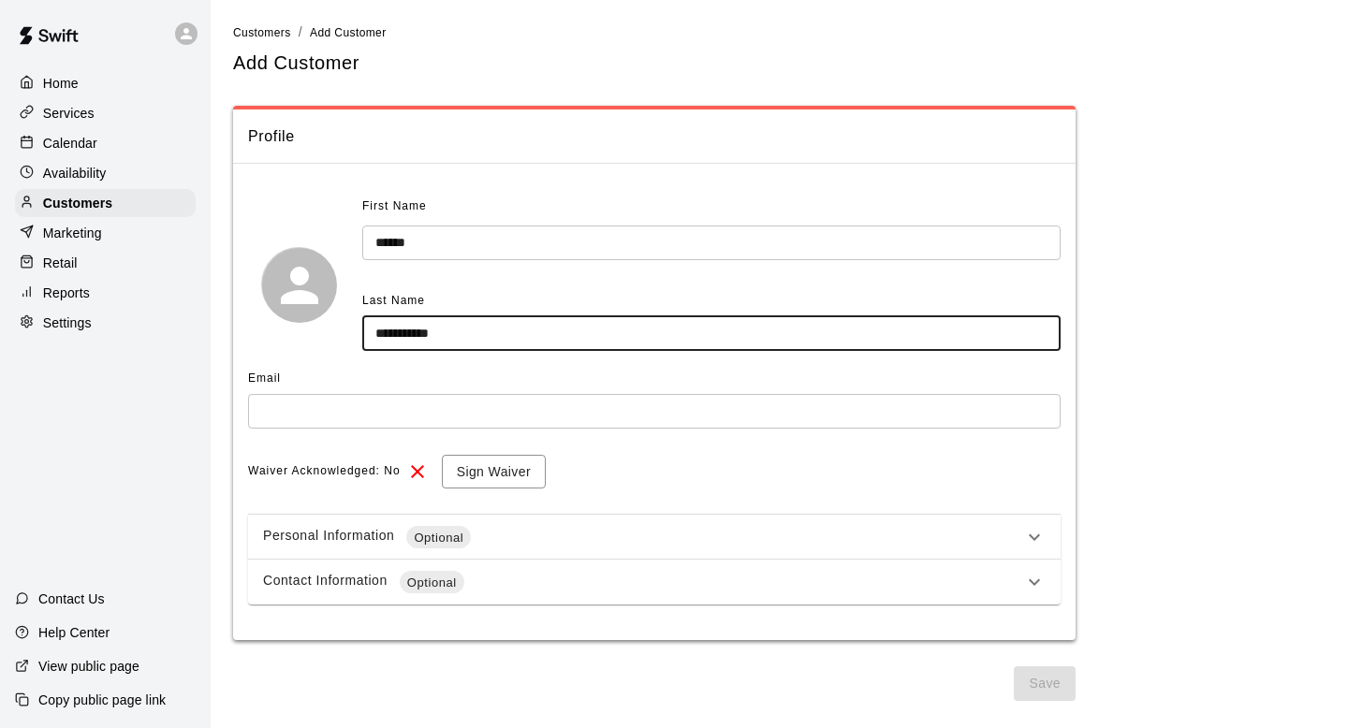
type input "**********"
click at [365, 410] on input "text" at bounding box center [654, 411] width 812 height 35
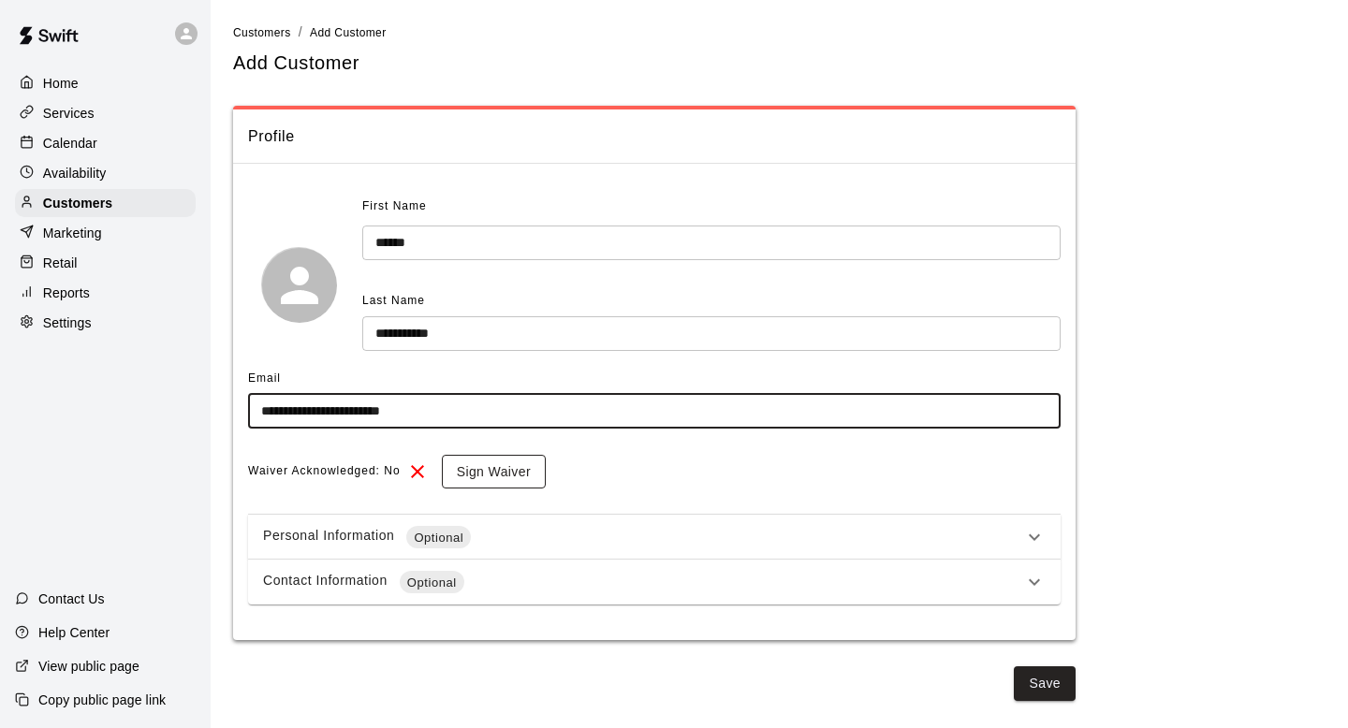
type input "**********"
click at [484, 477] on button "Sign Waiver" at bounding box center [494, 472] width 104 height 35
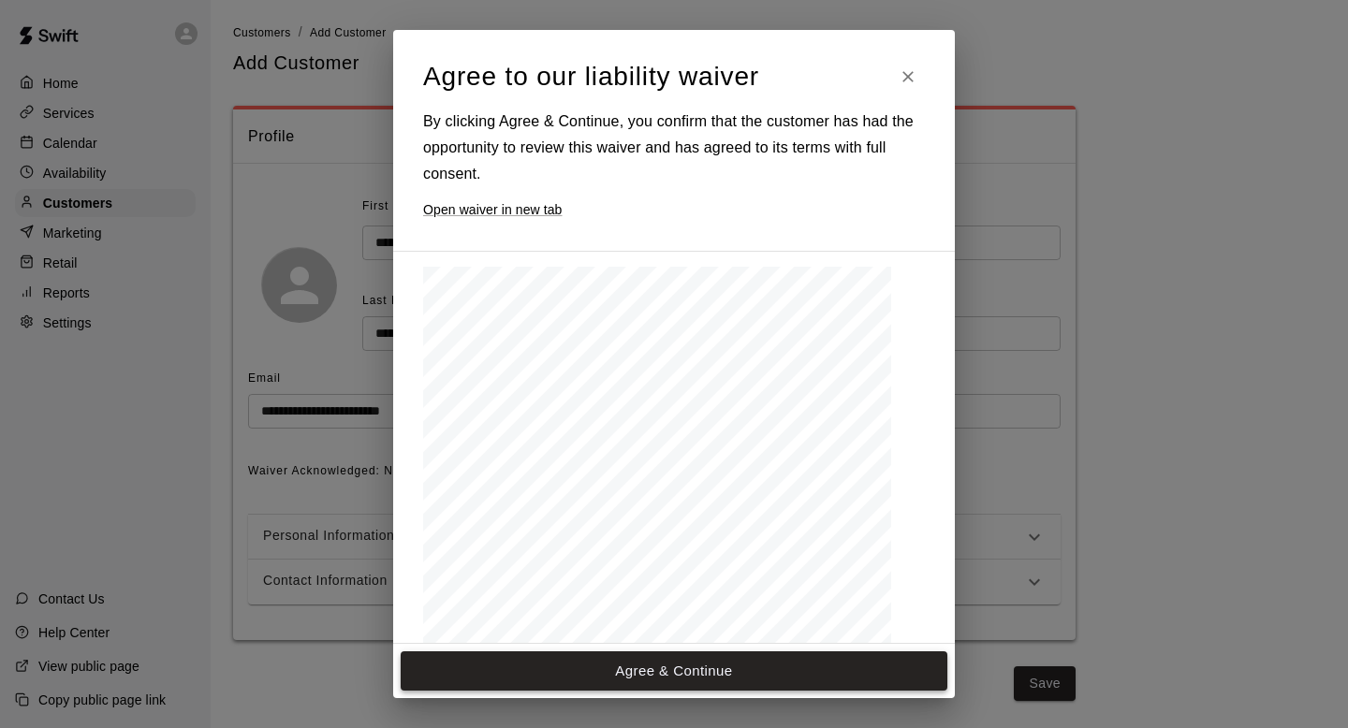
click at [643, 663] on button "Agree & Continue" at bounding box center [674, 670] width 547 height 39
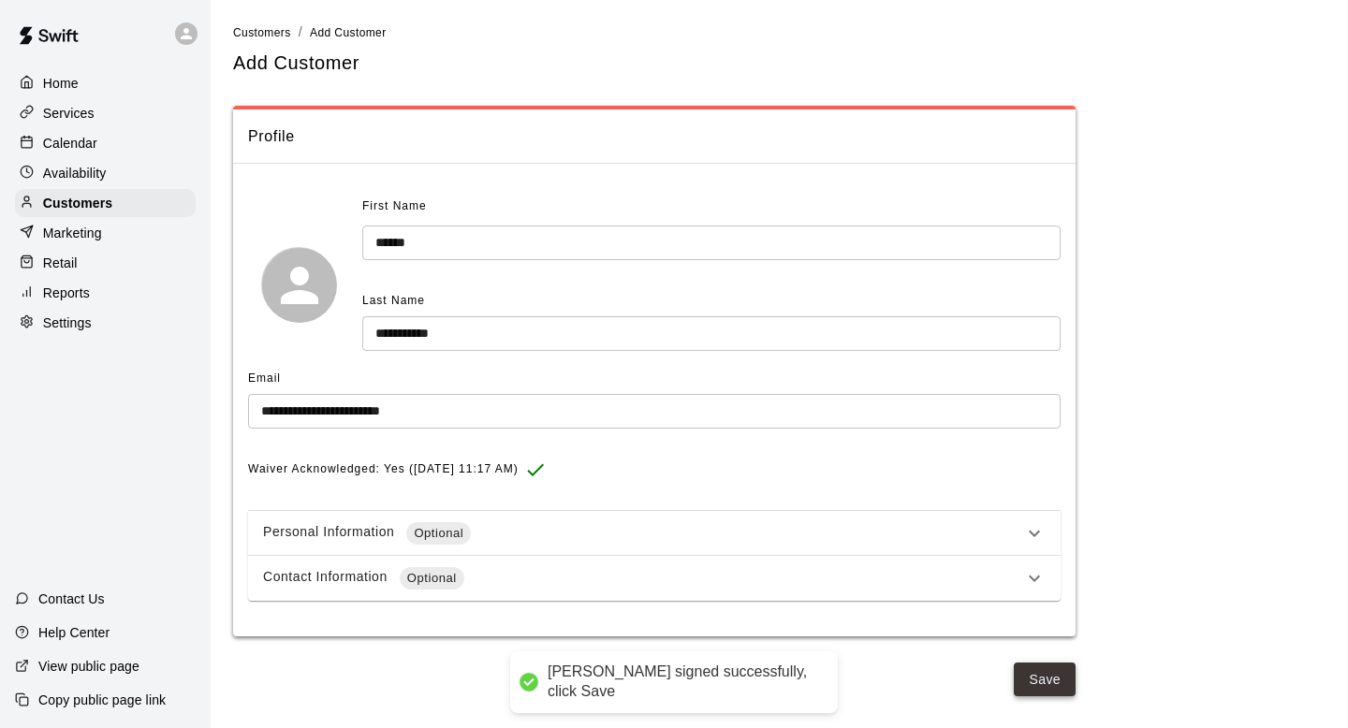
click at [1028, 666] on button "Save" at bounding box center [1044, 680] width 62 height 35
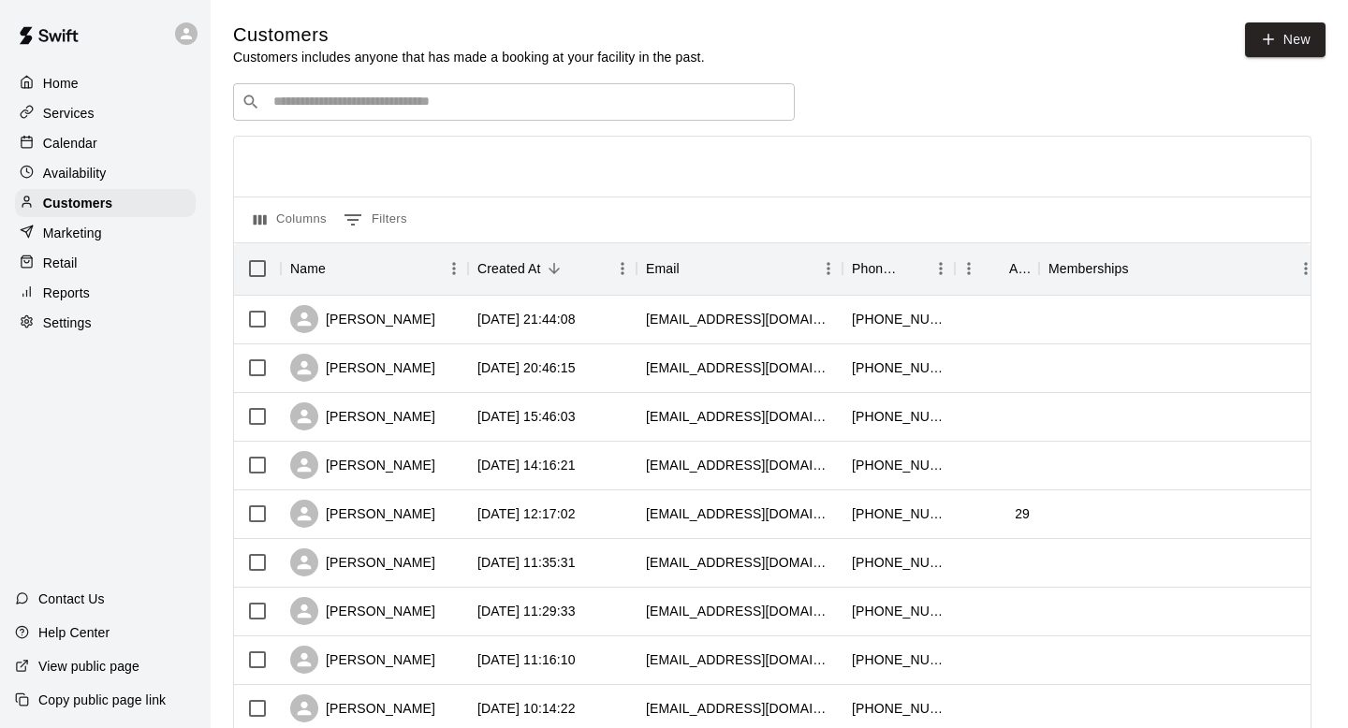
click at [335, 111] on input "Search customers by name or email" at bounding box center [527, 102] width 518 height 19
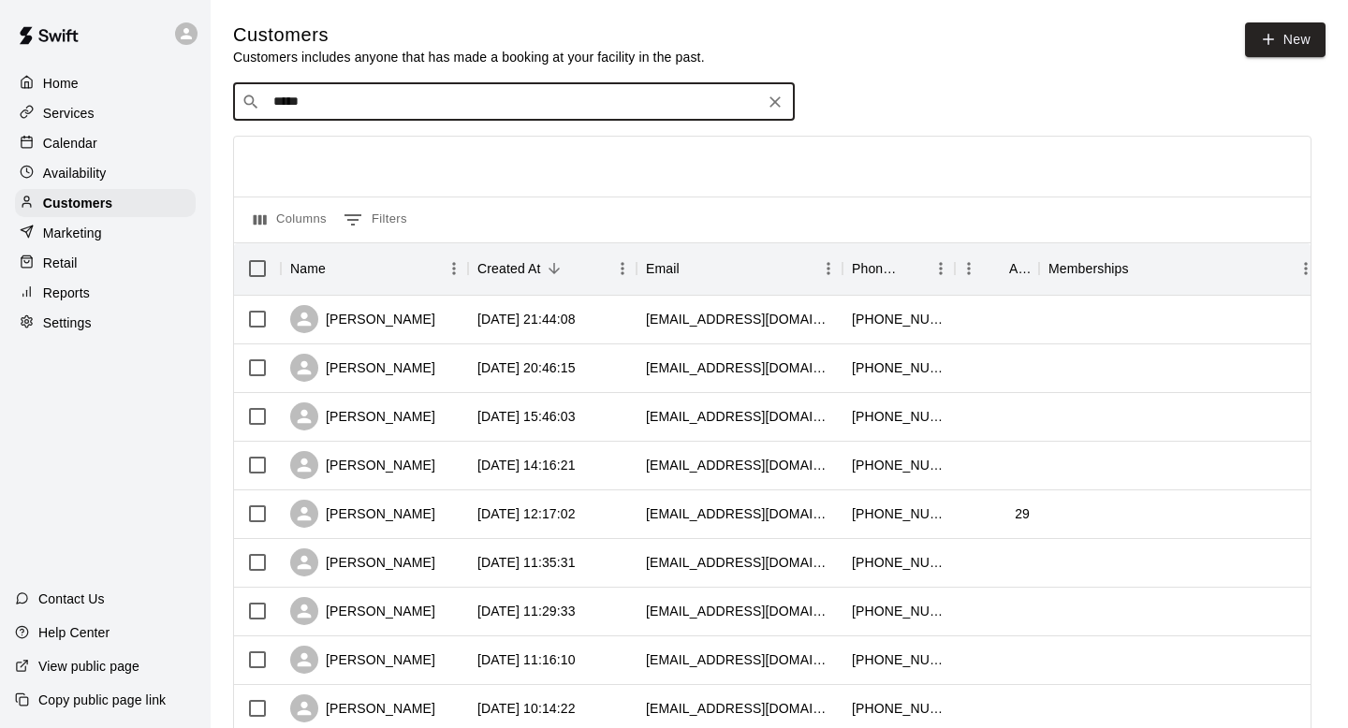
type input "****"
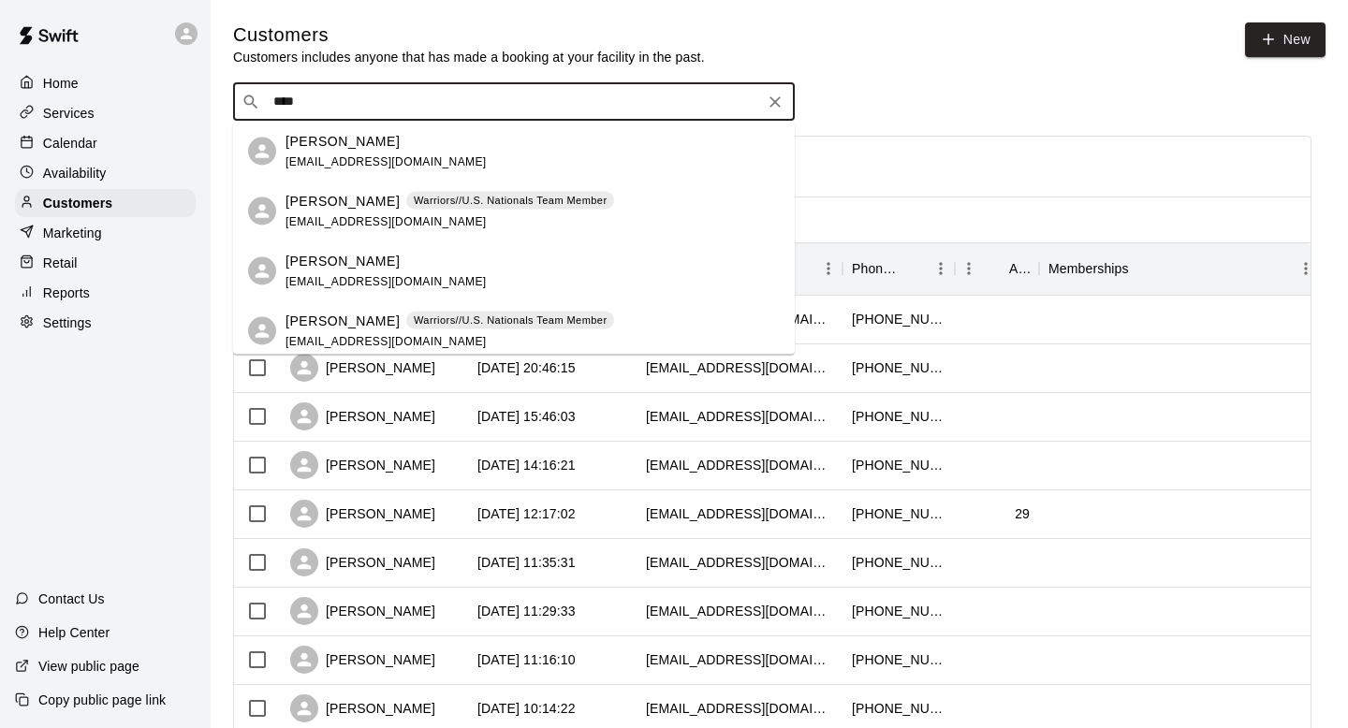
click at [361, 154] on span "laurajeanbonham@yahoo.com" at bounding box center [385, 160] width 201 height 13
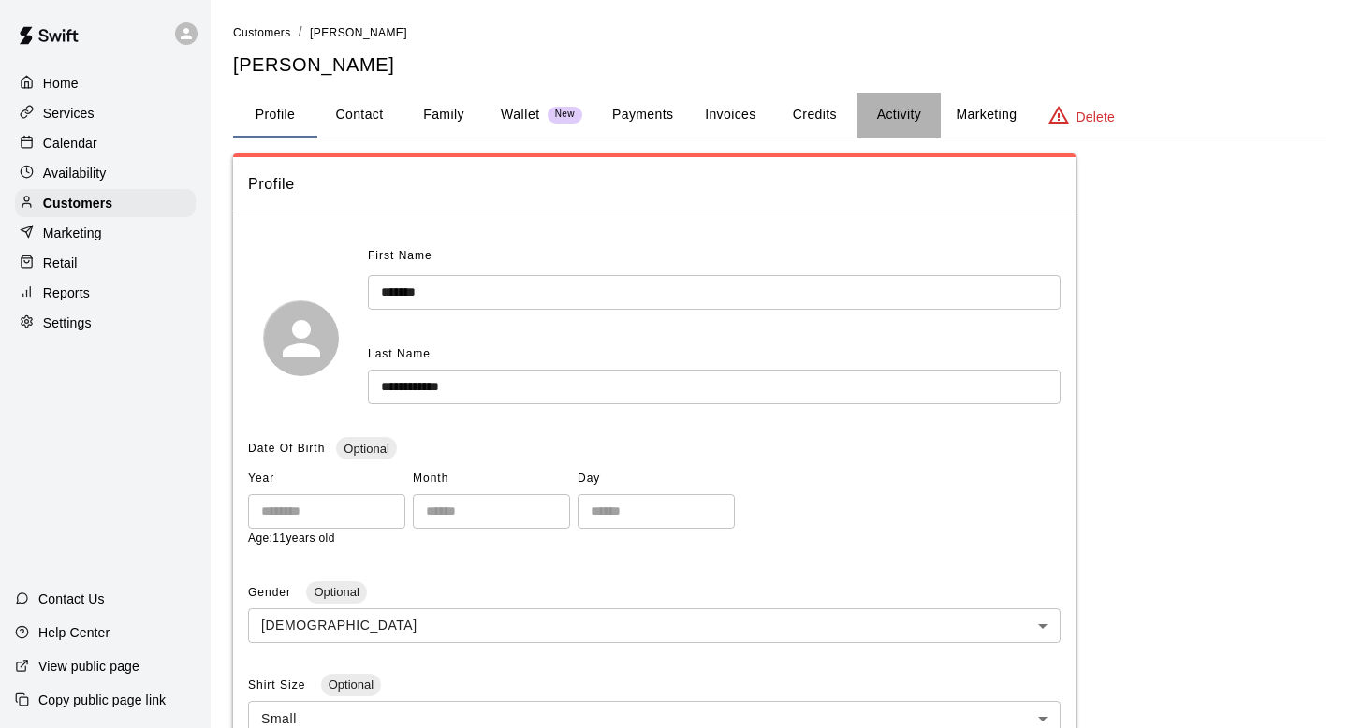
click at [894, 122] on button "Activity" at bounding box center [898, 115] width 84 height 45
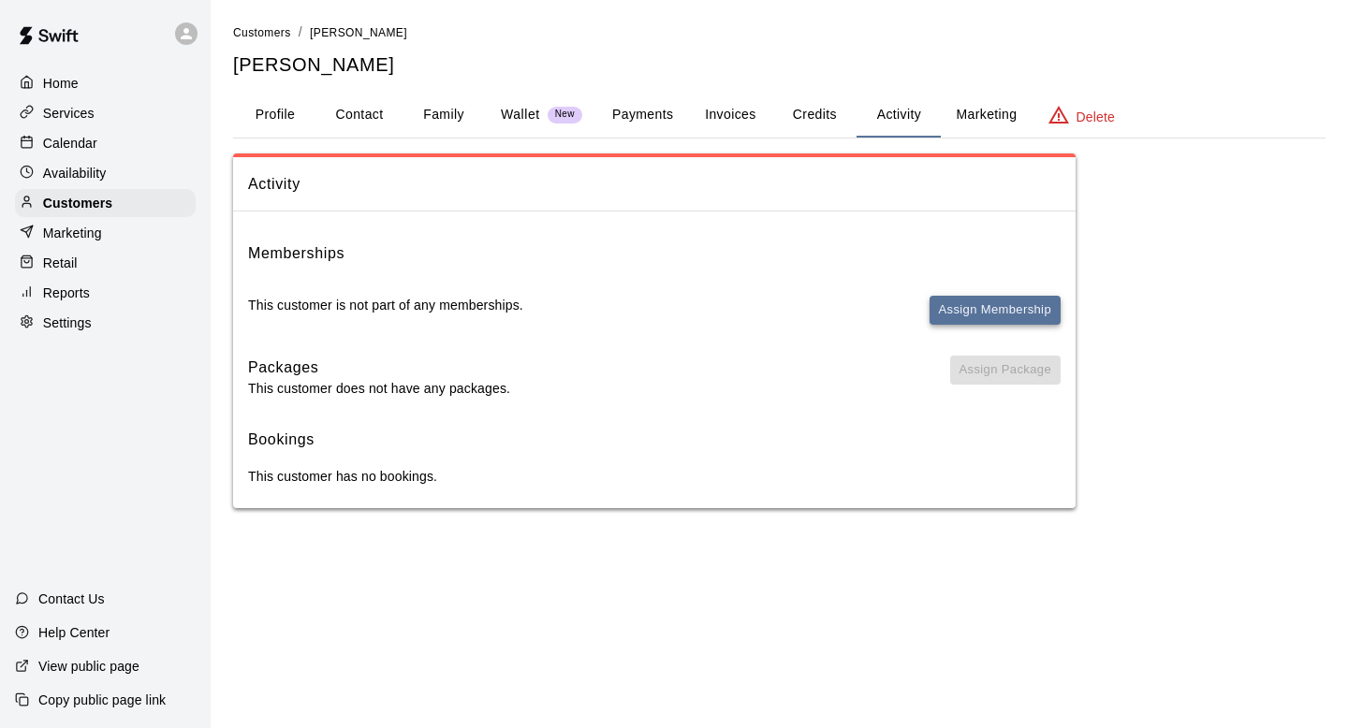
click at [984, 313] on button "Assign Membership" at bounding box center [994, 310] width 131 height 29
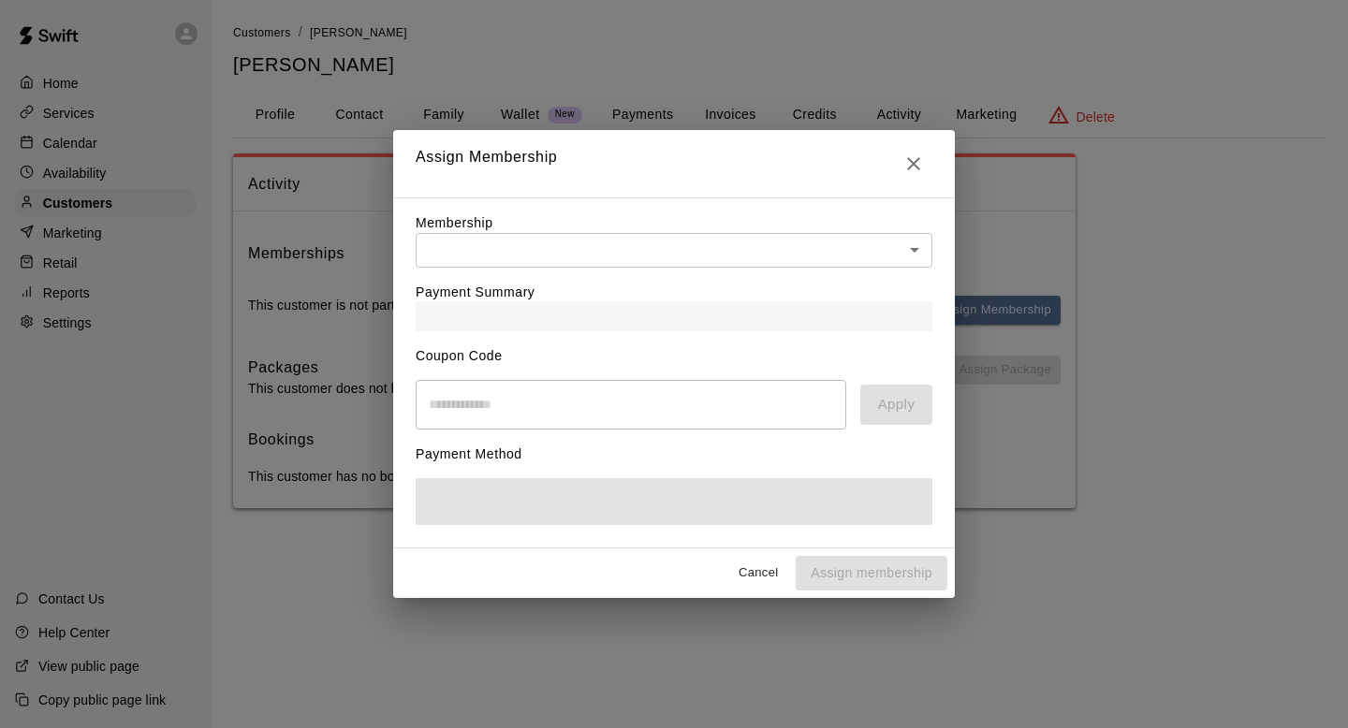
click at [761, 256] on body "Home Services Calendar Availability Customers Marketing Retail Reports Settings…" at bounding box center [674, 273] width 1348 height 546
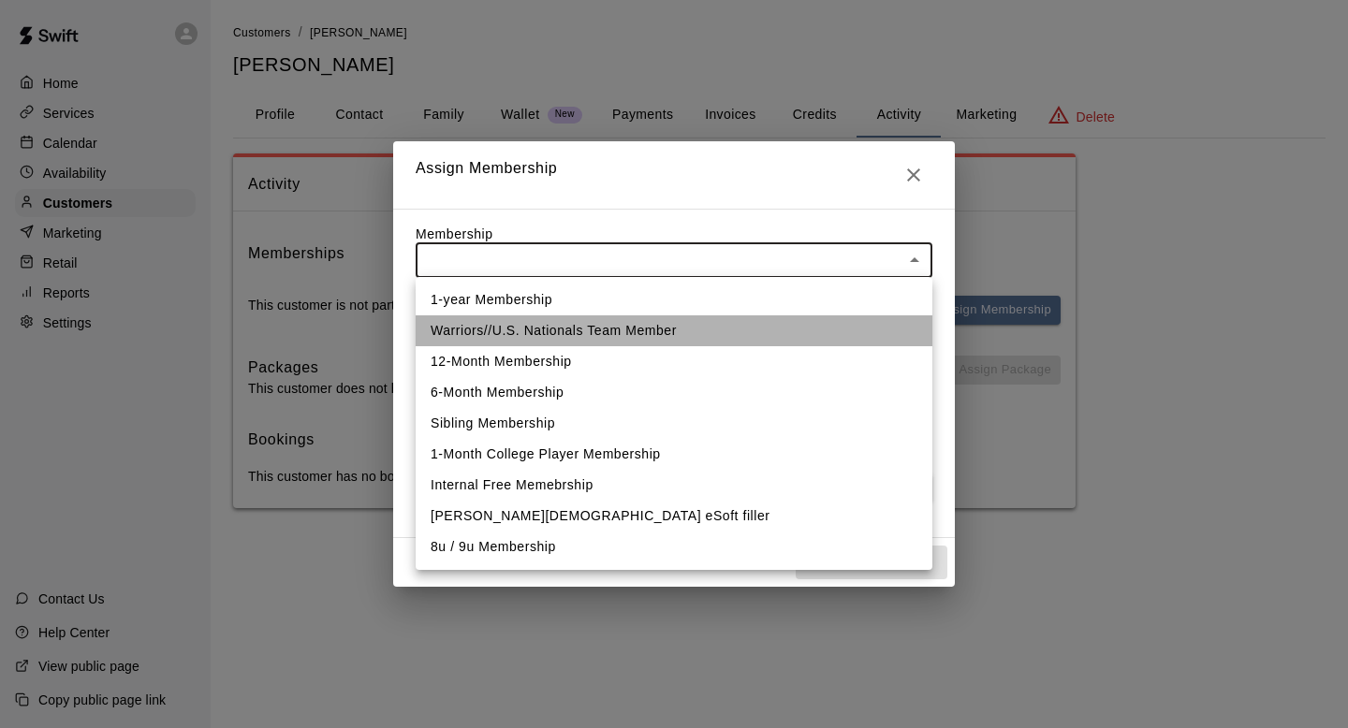
click at [678, 329] on li "Warriors//U.S. Nationals Team Member" at bounding box center [673, 330] width 517 height 31
type input "**********"
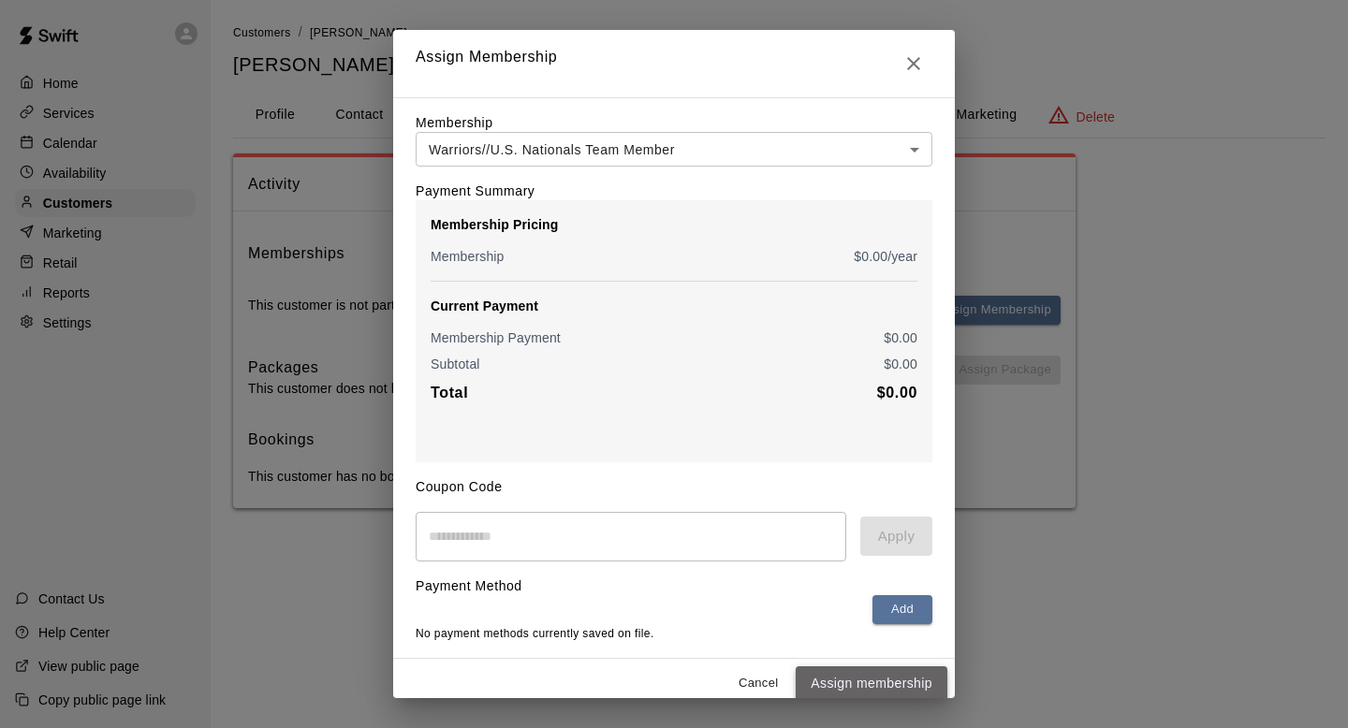
click at [842, 677] on button "Assign membership" at bounding box center [871, 683] width 152 height 35
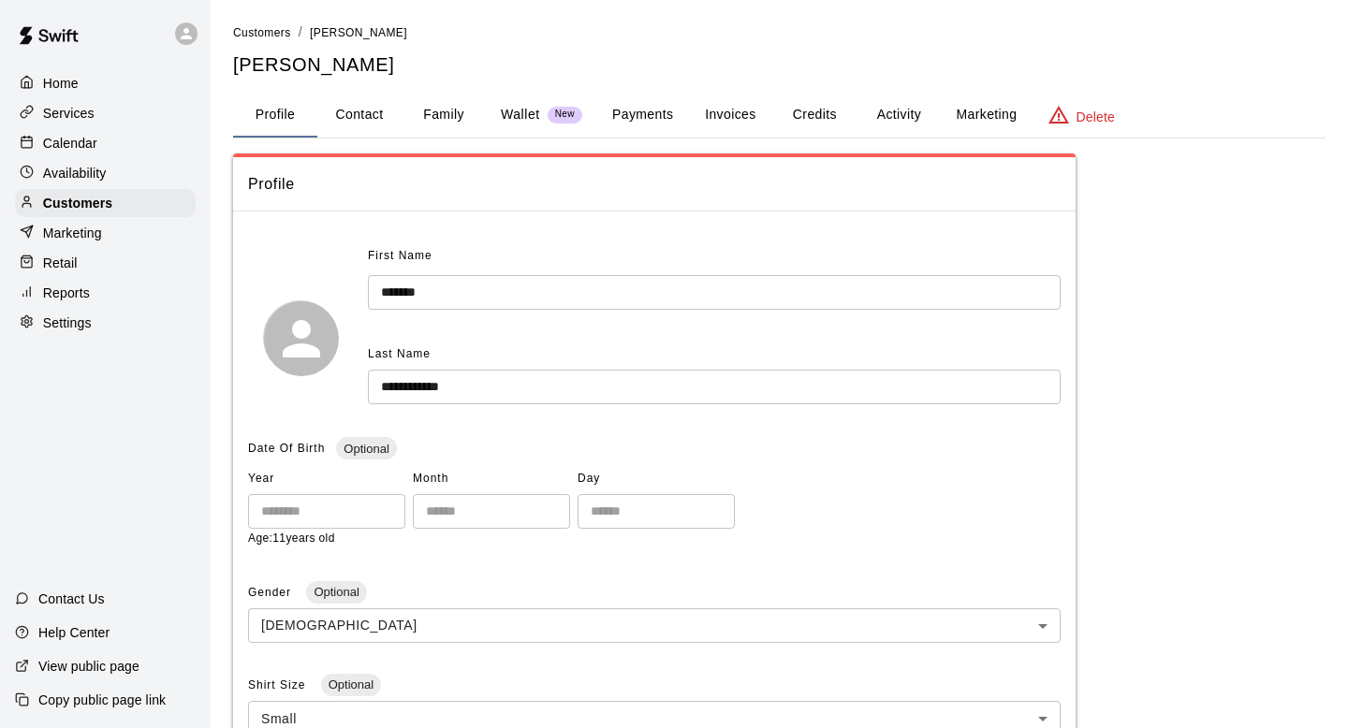
click at [1200, 240] on div "**********" at bounding box center [779, 690] width 1092 height 1075
click at [124, 80] on div "Home" at bounding box center [105, 83] width 181 height 28
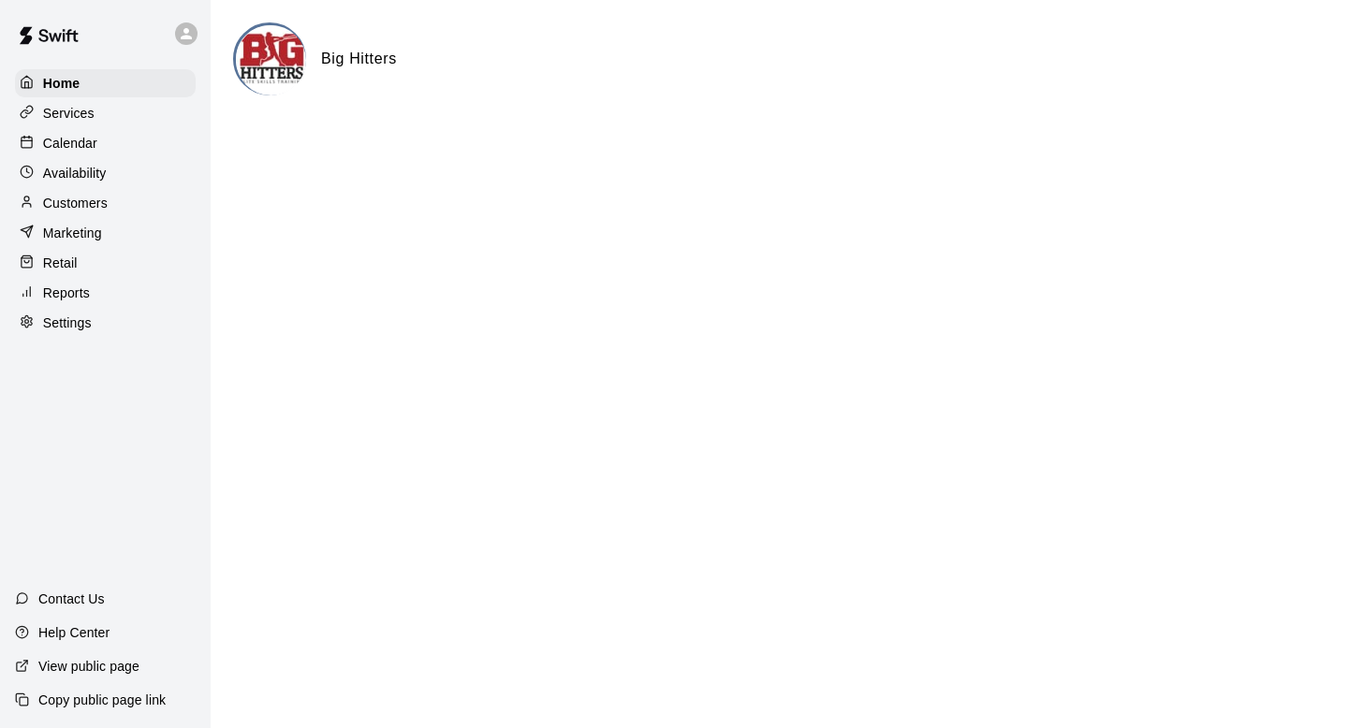
click at [102, 197] on p "Customers" at bounding box center [75, 203] width 65 height 19
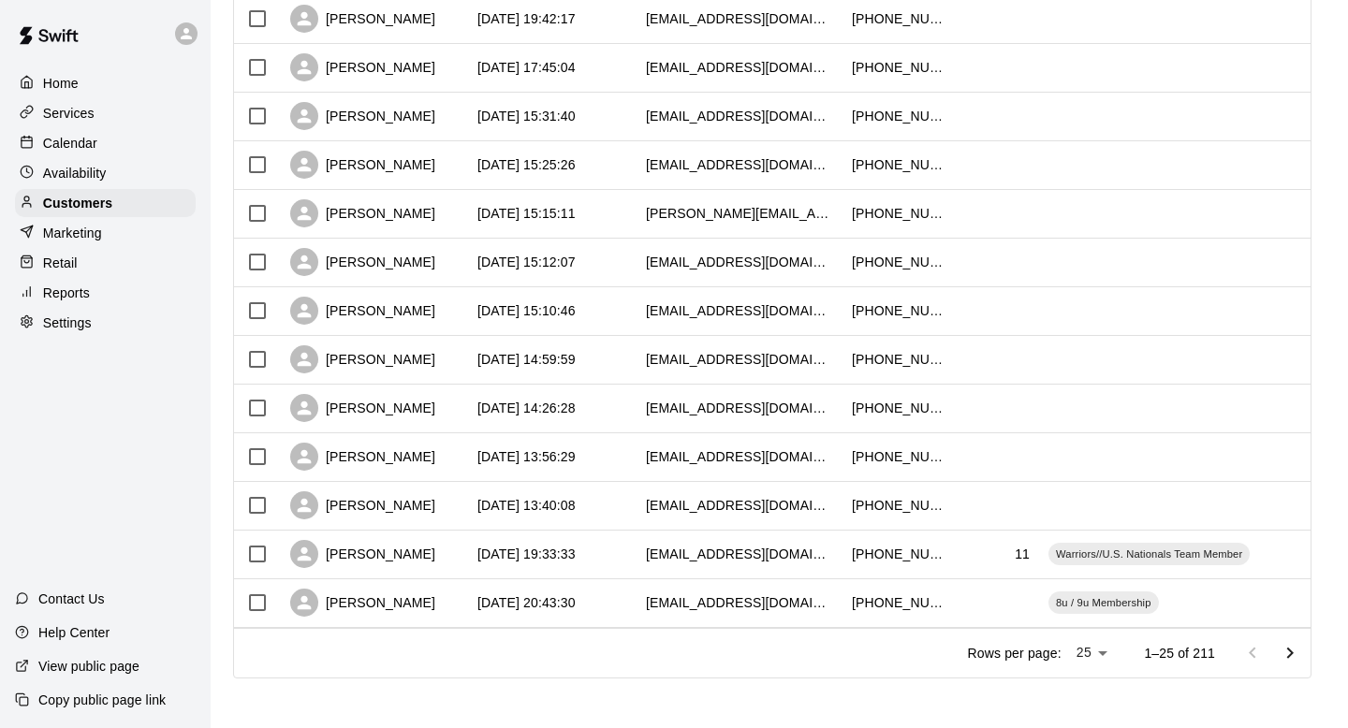
scroll to position [887, 0]
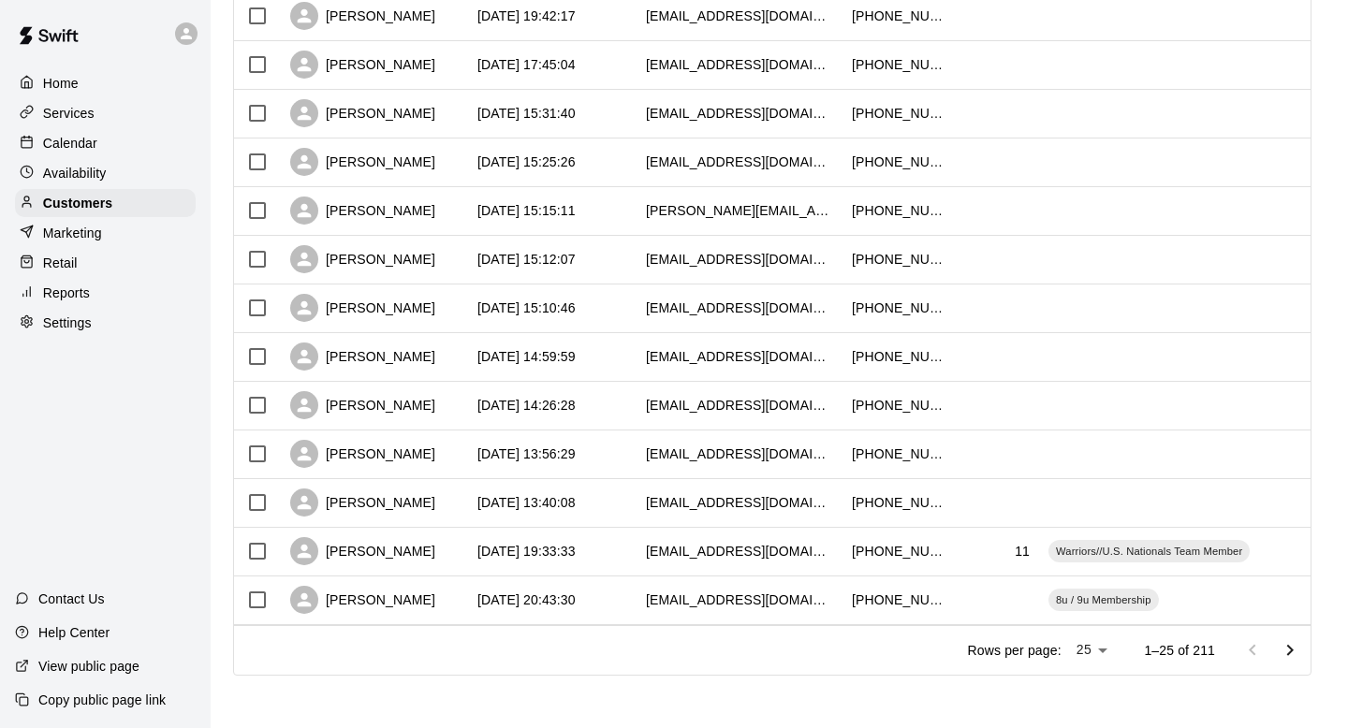
click at [135, 477] on div "Home Services Calendar Availability Customers Marketing Retail Reports Settings…" at bounding box center [105, 364] width 211 height 728
click at [78, 93] on div "Home" at bounding box center [105, 83] width 181 height 28
